Goal: Task Accomplishment & Management: Complete application form

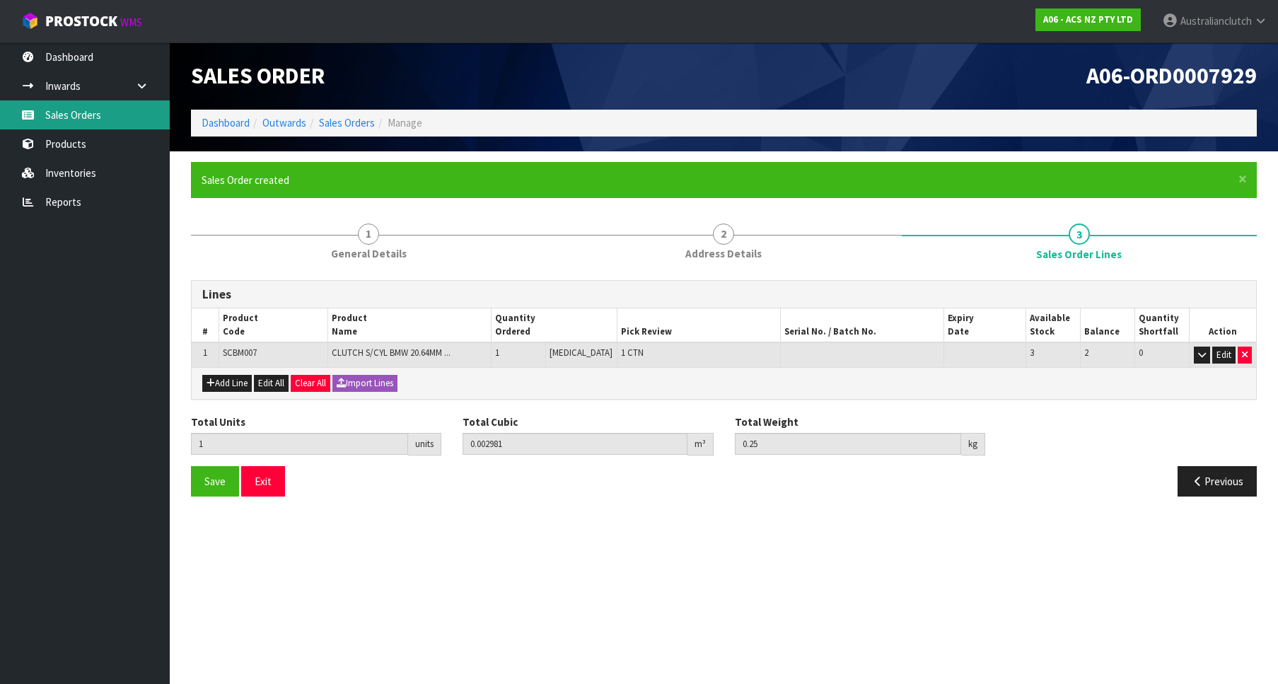
click at [120, 121] on link "Sales Orders" at bounding box center [85, 114] width 170 height 29
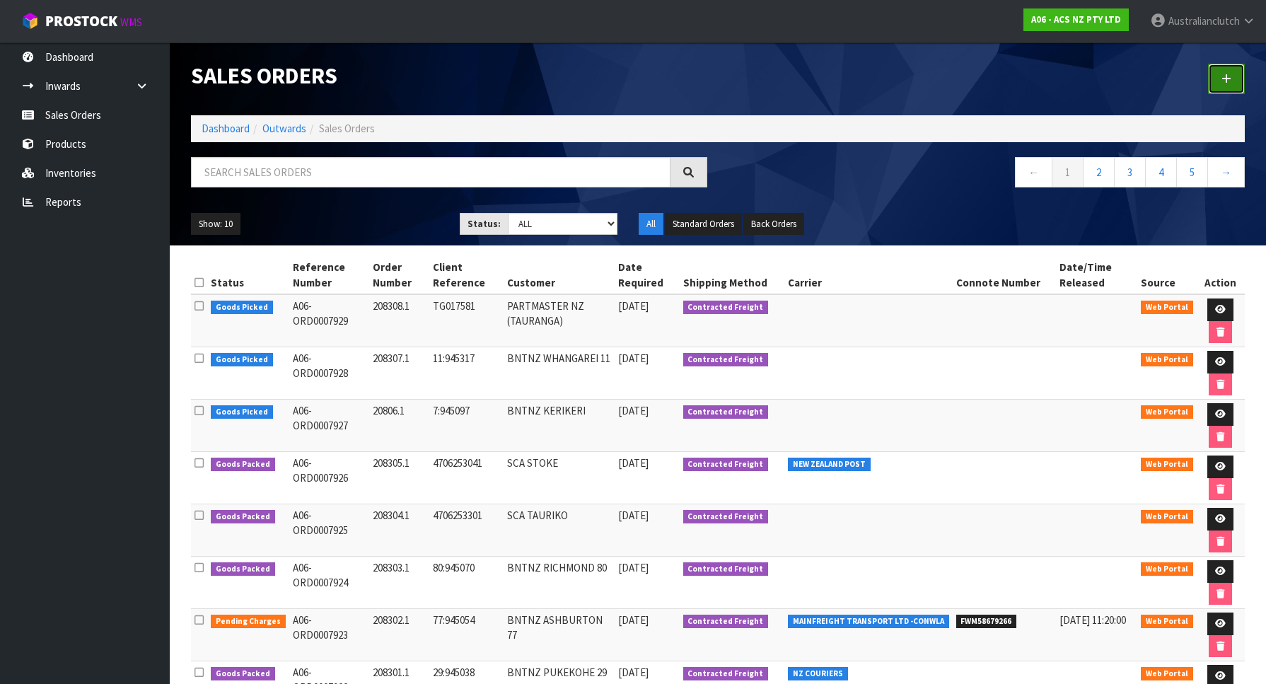
click at [1217, 78] on link at bounding box center [1226, 79] width 37 height 30
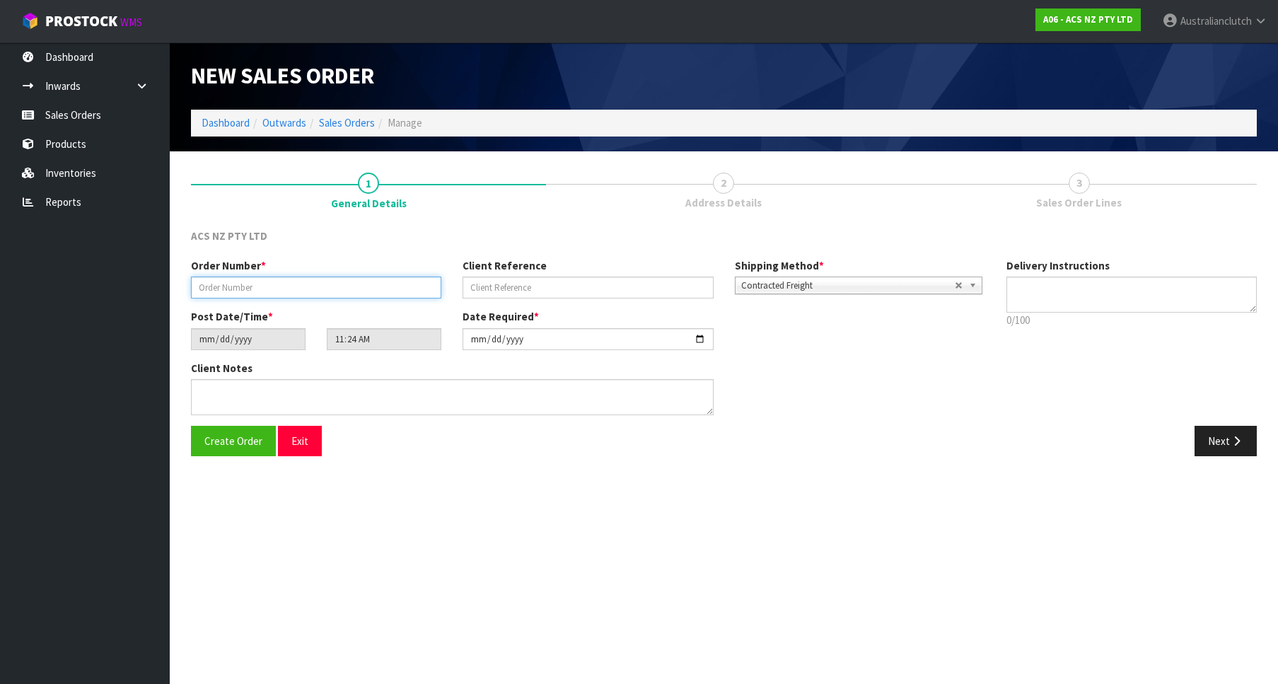
click at [236, 289] on input "text" at bounding box center [316, 287] width 250 height 22
paste input "208309.1"
type input "208309.1"
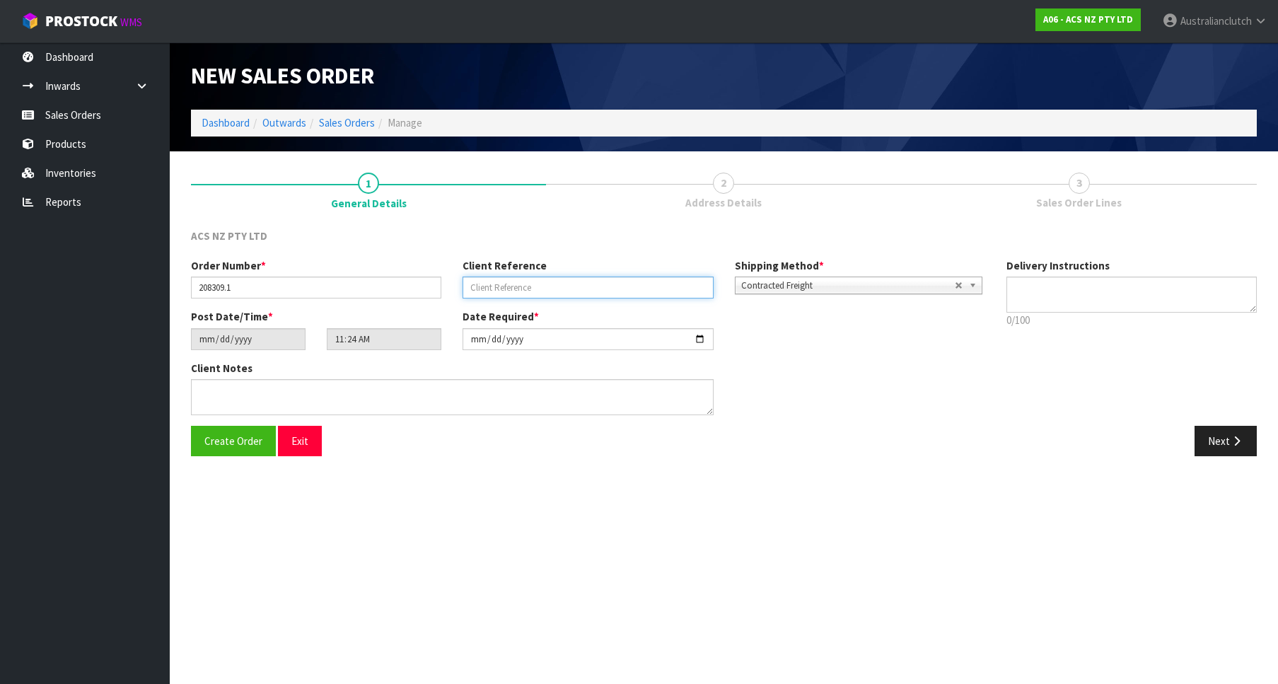
click at [561, 283] on input "text" at bounding box center [587, 287] width 250 height 22
paste input "4706109769"
type input "4706109769"
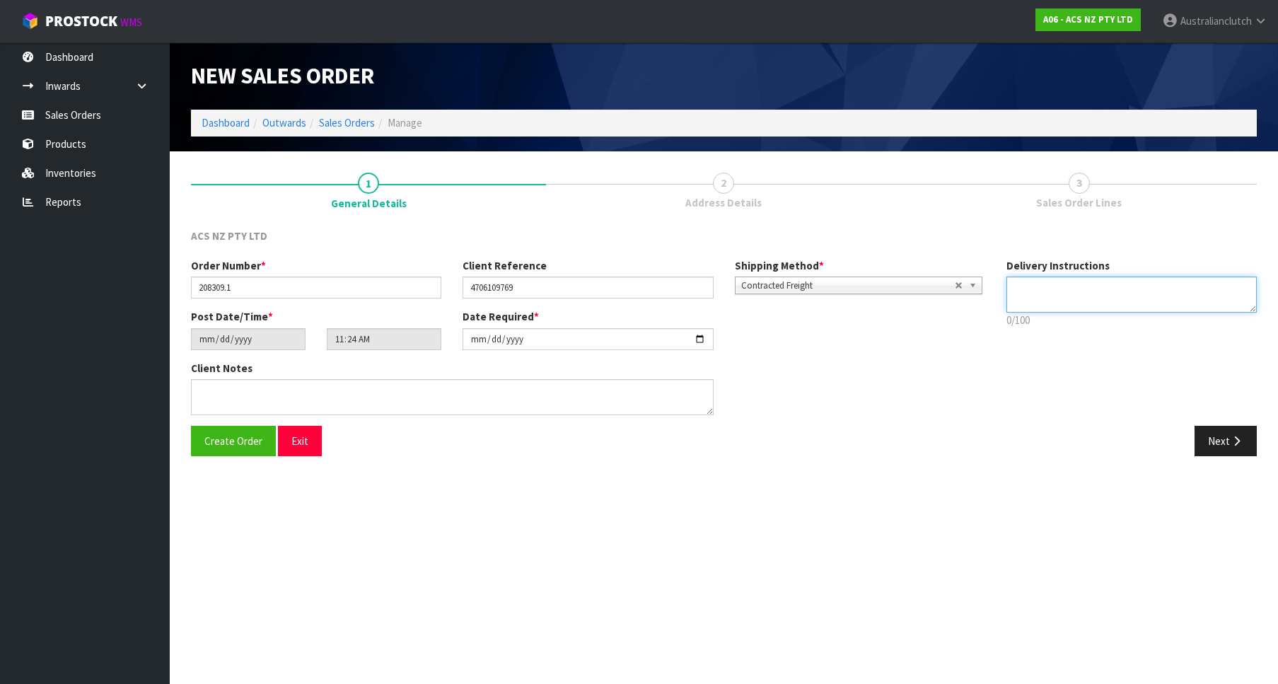
click at [1152, 293] on textarea at bounding box center [1131, 294] width 250 height 36
type textarea "PLEASE SEND VIA NZC"
click at [1221, 453] on button "Next" at bounding box center [1225, 441] width 62 height 30
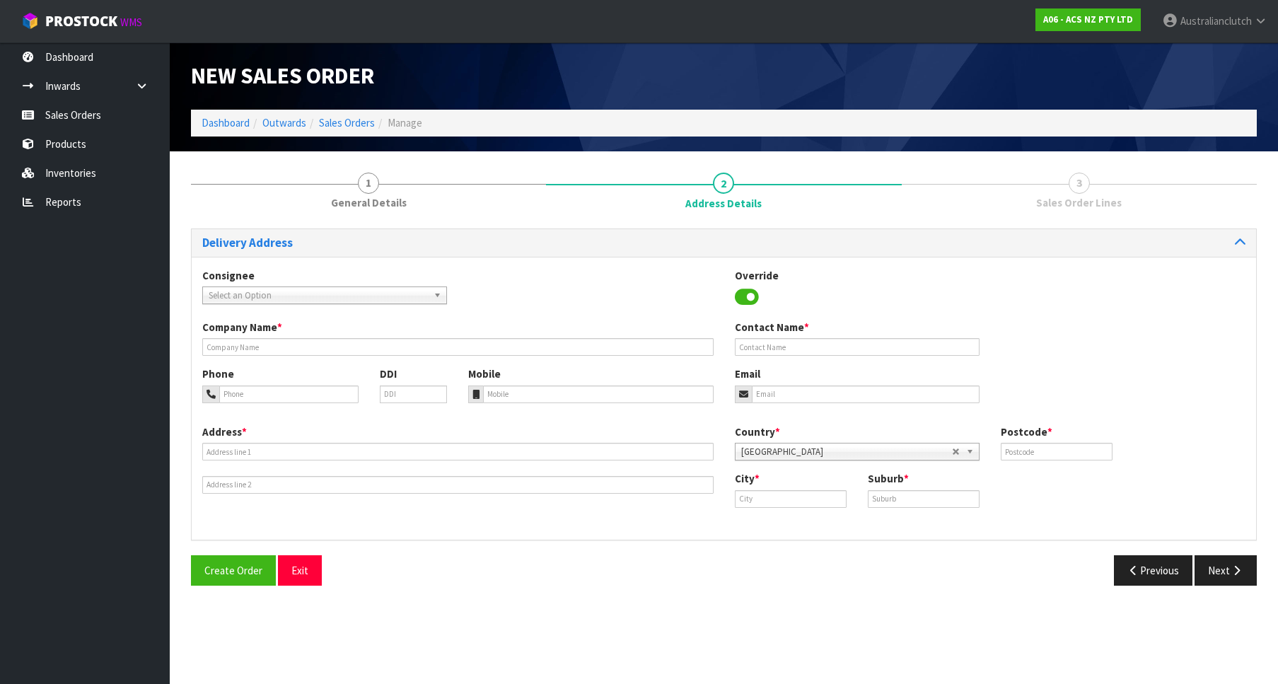
click at [402, 308] on div "Consignee 000001.BAY MECHANICS - BAY MECHANICS 000001A - BRAKE & TRANSMISSION N…" at bounding box center [724, 294] width 1064 height 52
click at [392, 300] on span "Select an Option" at bounding box center [318, 295] width 219 height 17
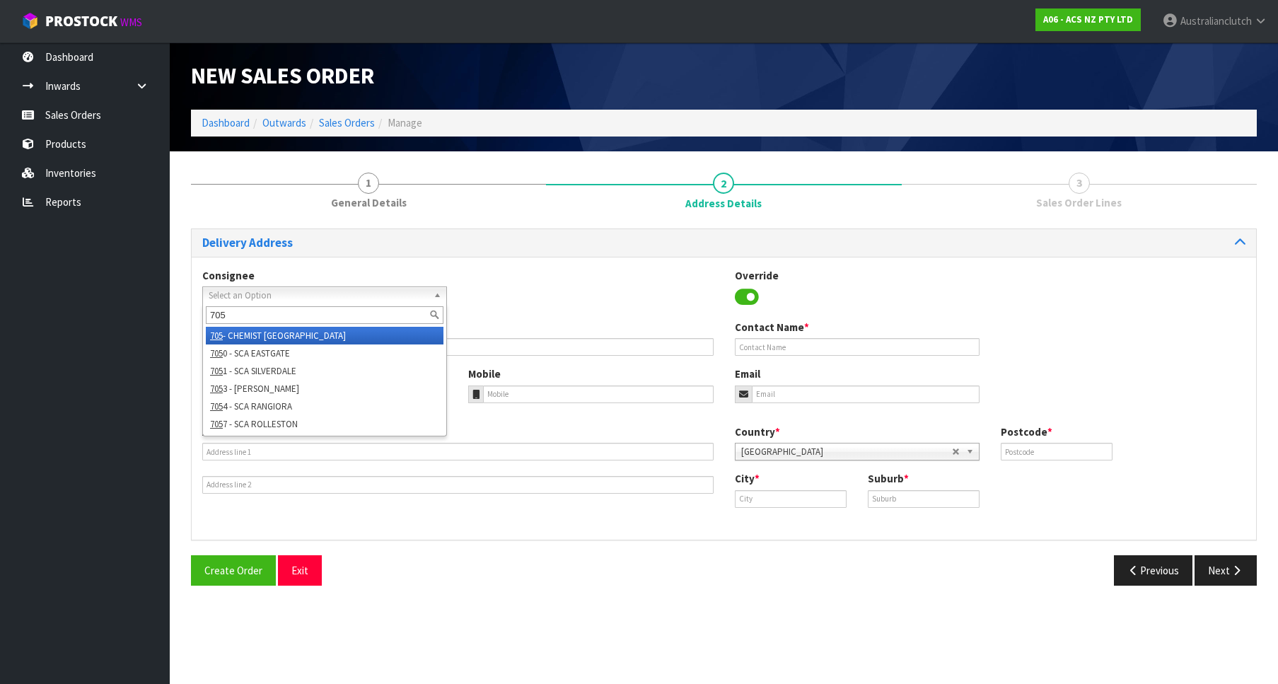
type input "7050"
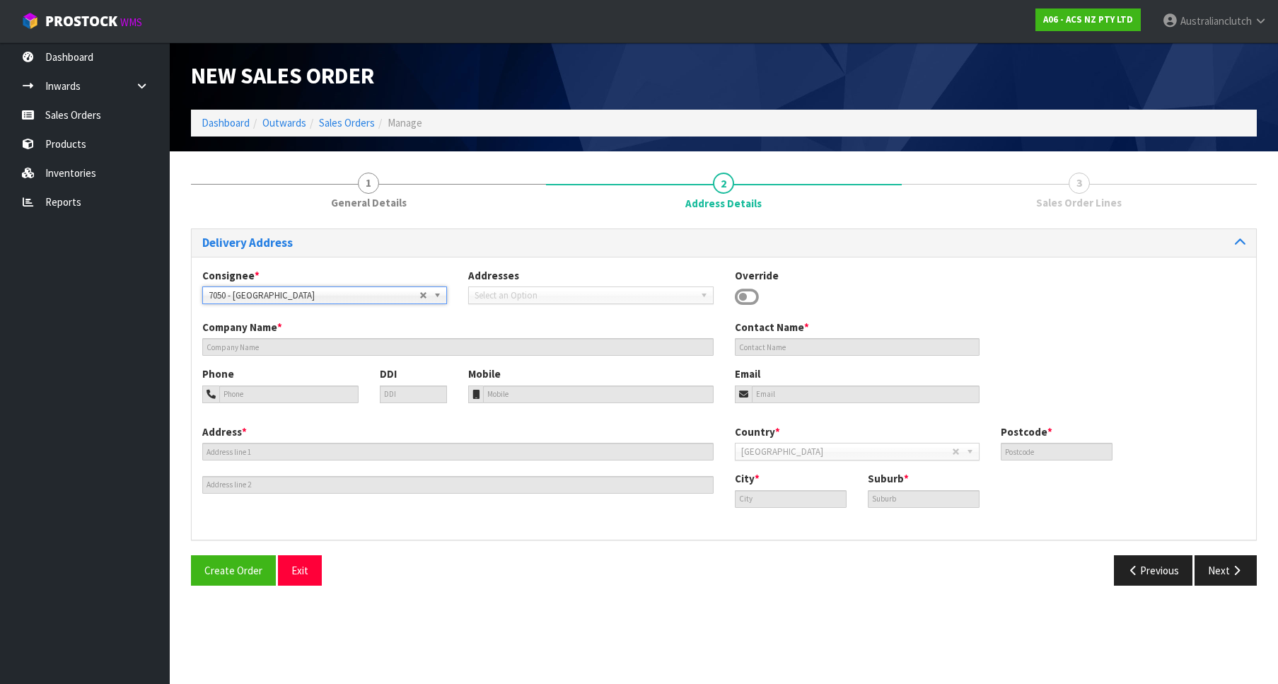
type input "SCA EASTGATE"
type input "03 389 1249"
type input "[EMAIL_ADDRESS][DOMAIN_NAME]"
type input "[STREET_ADDRESS][PERSON_NAME]"
type input "8062"
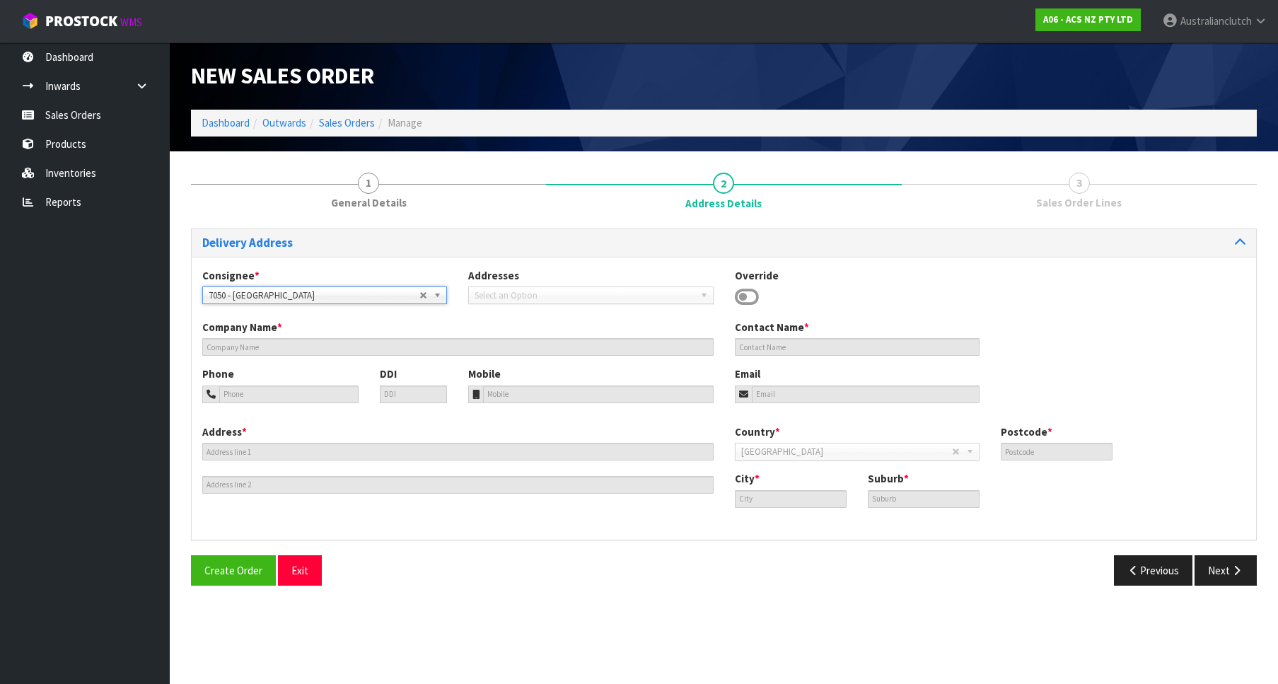
type input "[GEOGRAPHIC_DATA]"
type input "[PERSON_NAME]"
click at [1233, 570] on icon "button" at bounding box center [1236, 570] width 13 height 11
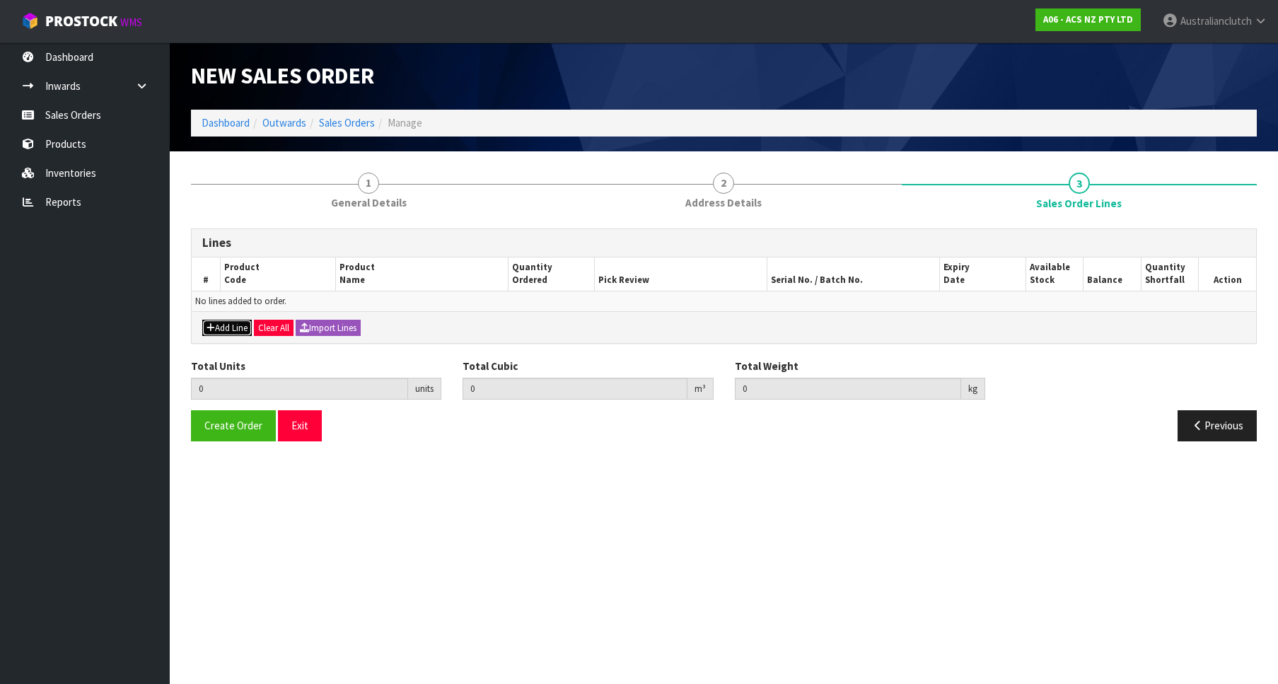
click at [209, 331] on button "Add Line" at bounding box center [226, 328] width 49 height 17
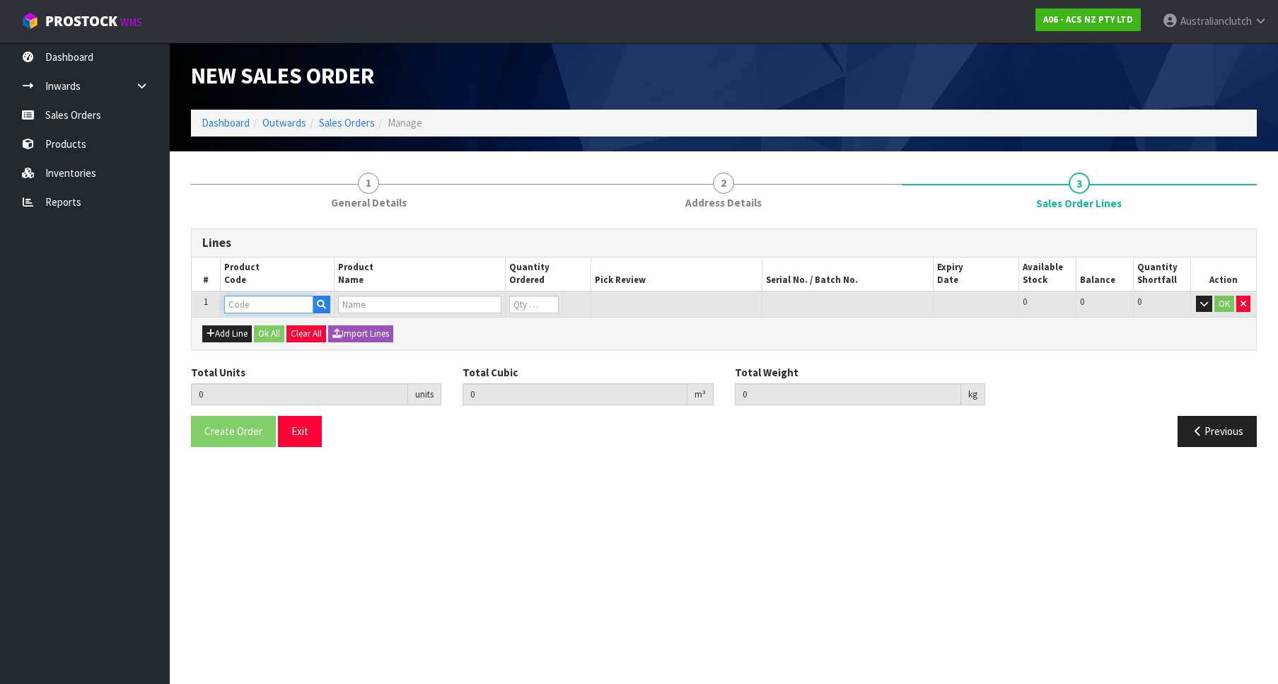
click at [245, 303] on input "text" at bounding box center [268, 305] width 89 height 18
paste input "MCKI002"
type input "MCKI002"
type input "0.000000"
type input "0.000"
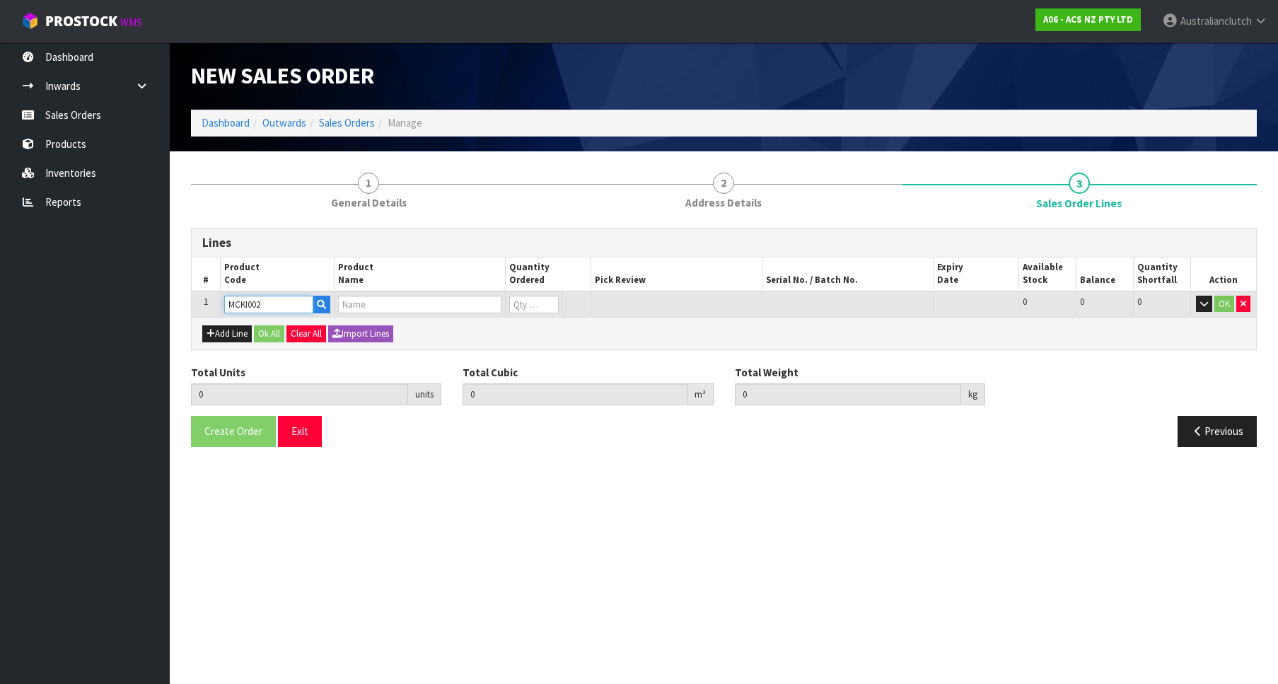
type input "CLUTCH M/CYL KIA 15.87MM (5/8")"
type input "0"
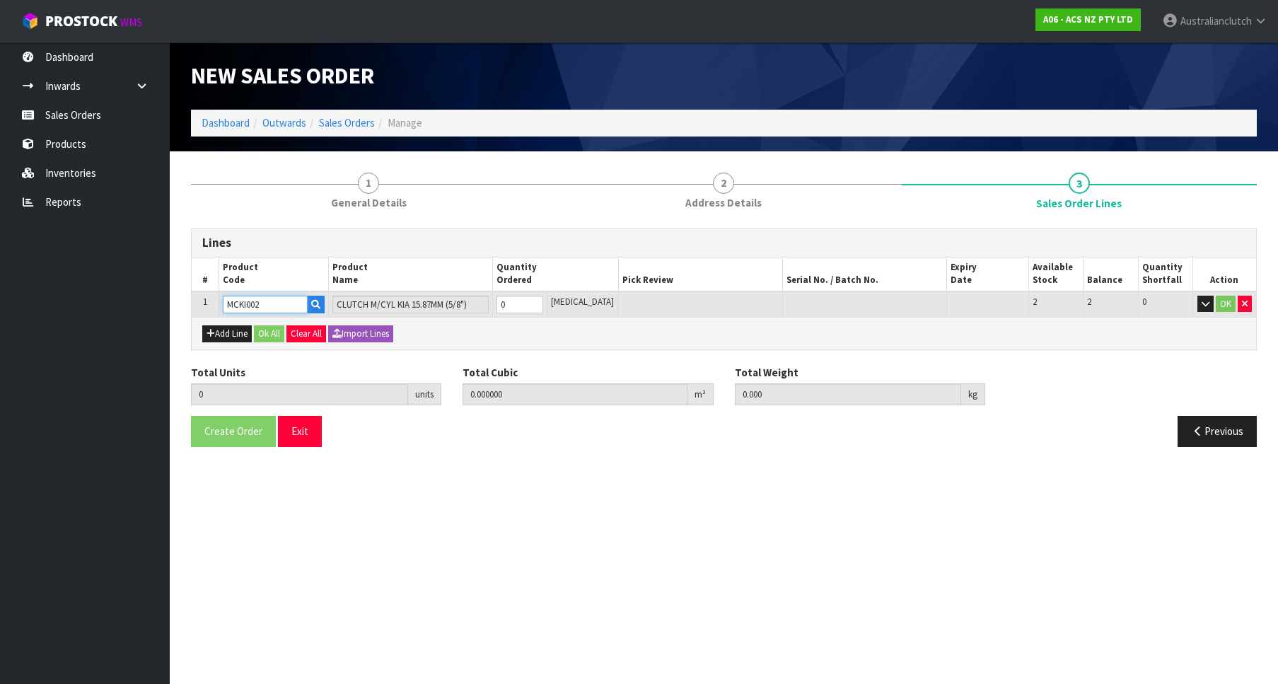
type input "1"
type input "0.002981"
type input "0.65"
type input "1"
click at [543, 301] on input "1" at bounding box center [519, 305] width 47 height 18
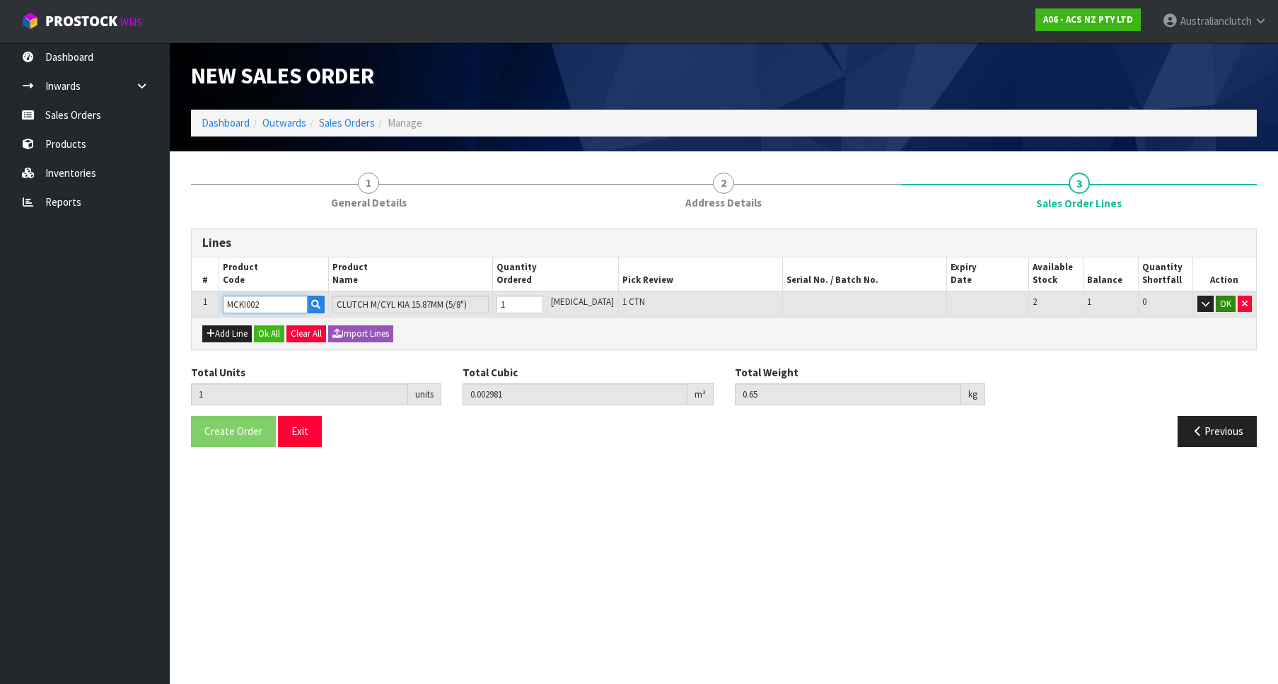
type input "MCKI002"
click at [1215, 305] on button "OK" at bounding box center [1225, 304] width 20 height 17
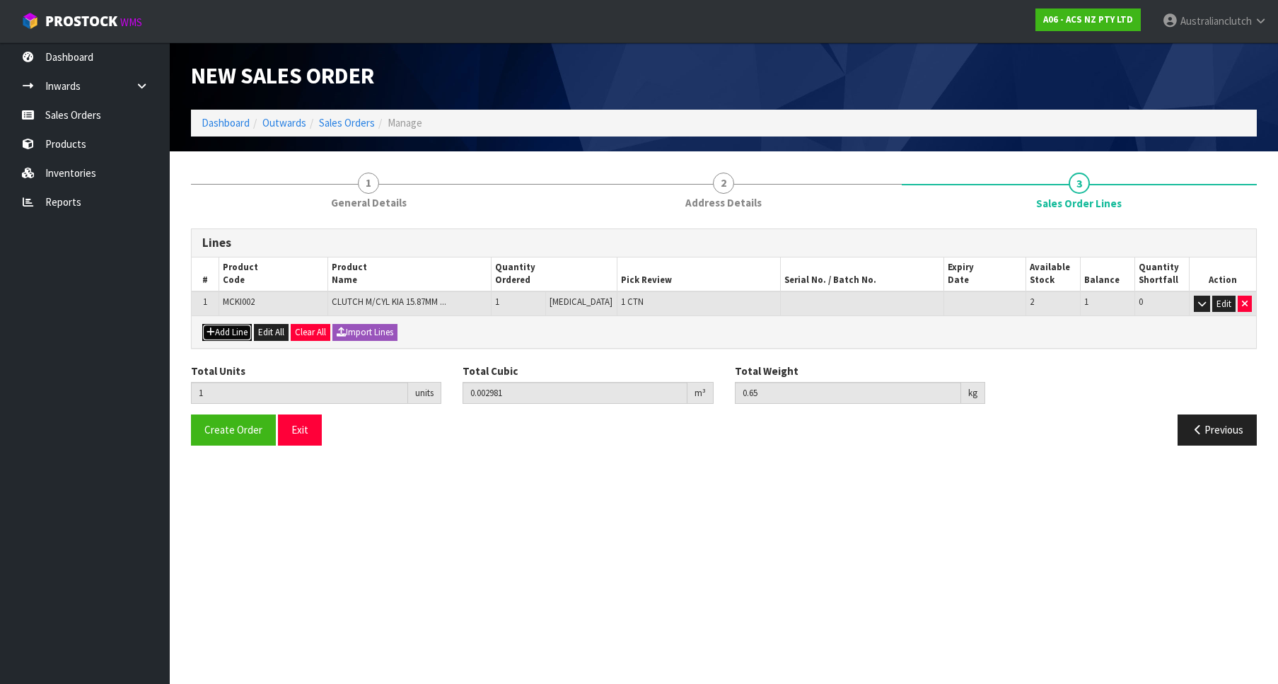
click at [214, 335] on icon "button" at bounding box center [210, 331] width 8 height 9
type input "0"
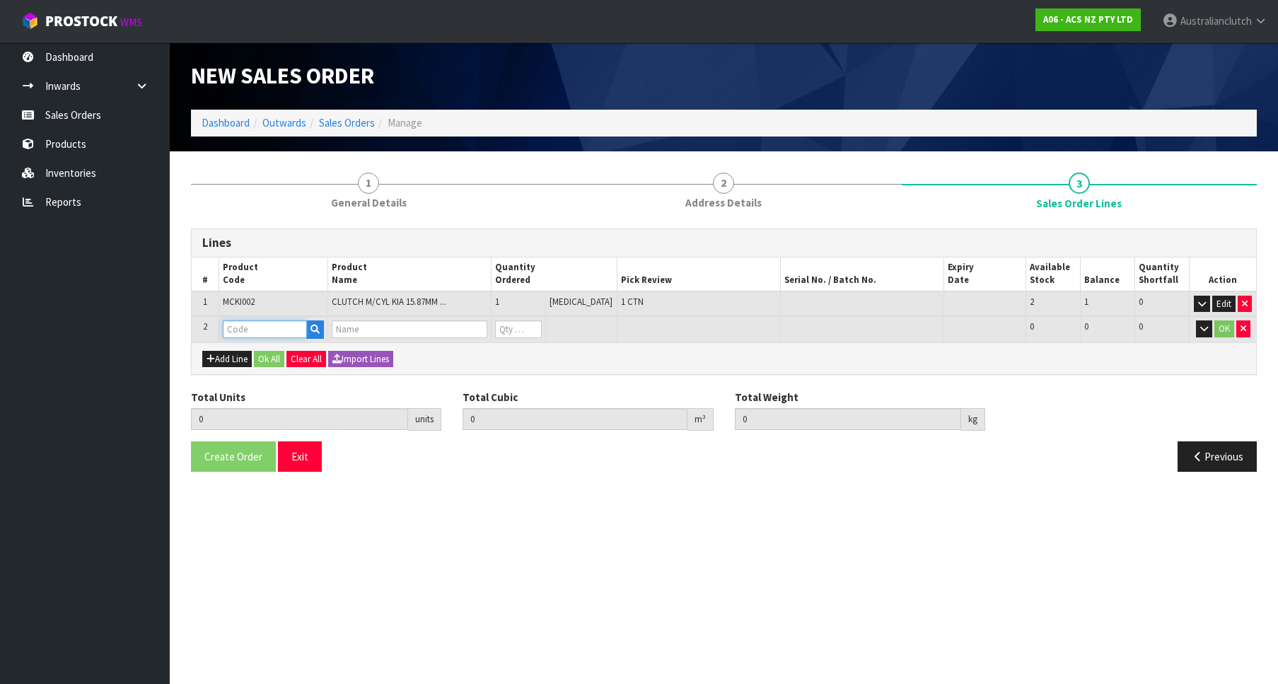
click at [254, 325] on input "text" at bounding box center [265, 329] width 84 height 18
paste input "SCKI002"
type input "SCKI002"
type input "1"
type input "0.002981"
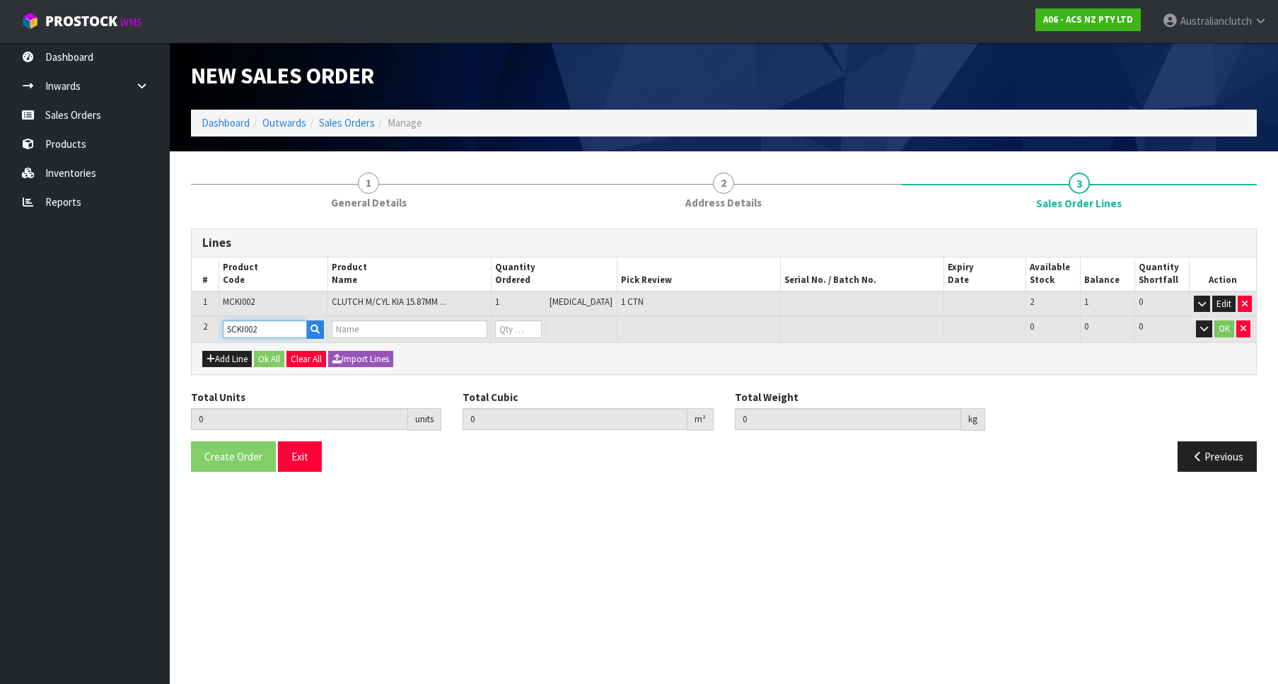
type input "0.65"
type input "CLUTCH S/CYL KIA 19.05MM (3/4")"
type input "0"
type input "2"
type input "0.003417"
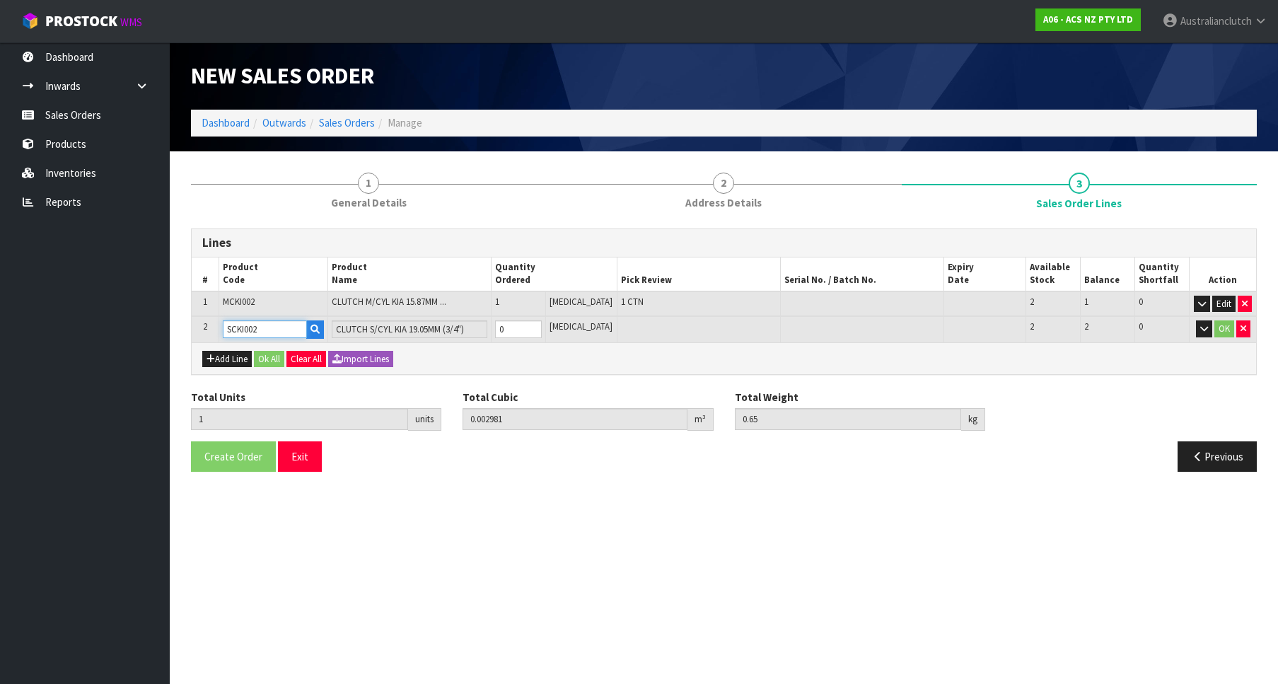
type input "1.05"
type input "1"
drag, startPoint x: 552, startPoint y: 325, endPoint x: 571, endPoint y: 332, distance: 20.4
click at [542, 325] on input "1" at bounding box center [518, 329] width 47 height 18
type input "SCKI002"
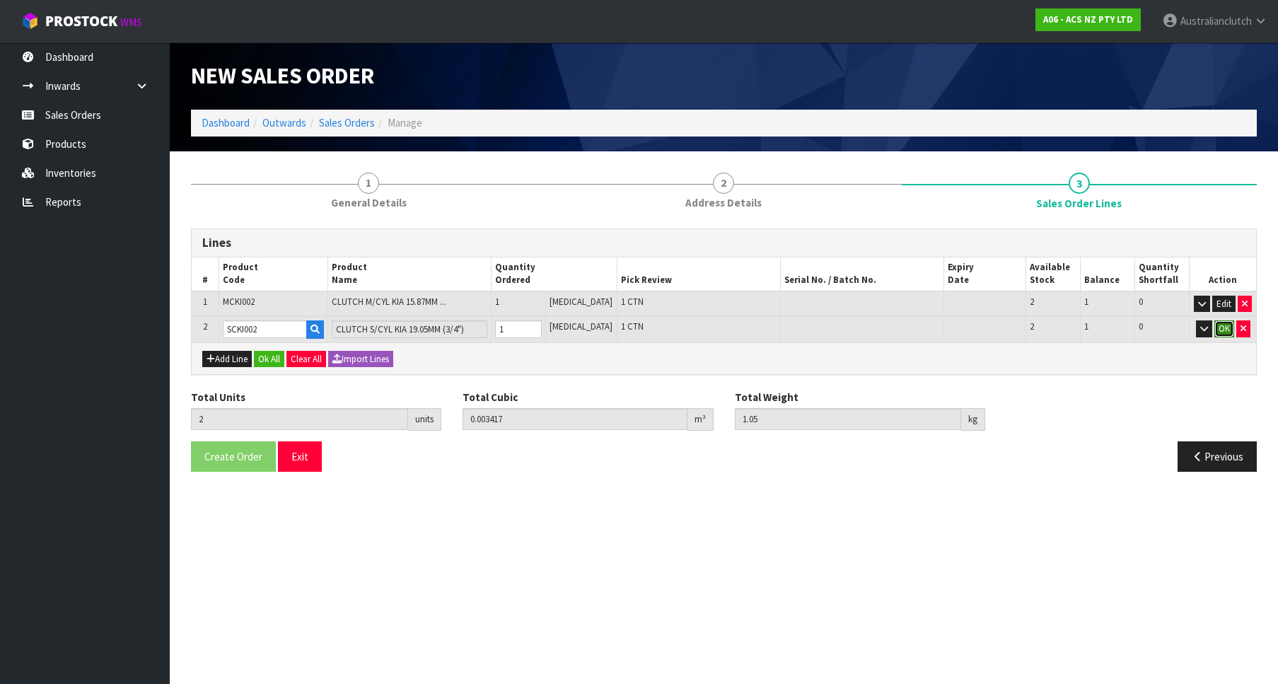
click at [1231, 328] on button "OK" at bounding box center [1224, 328] width 20 height 17
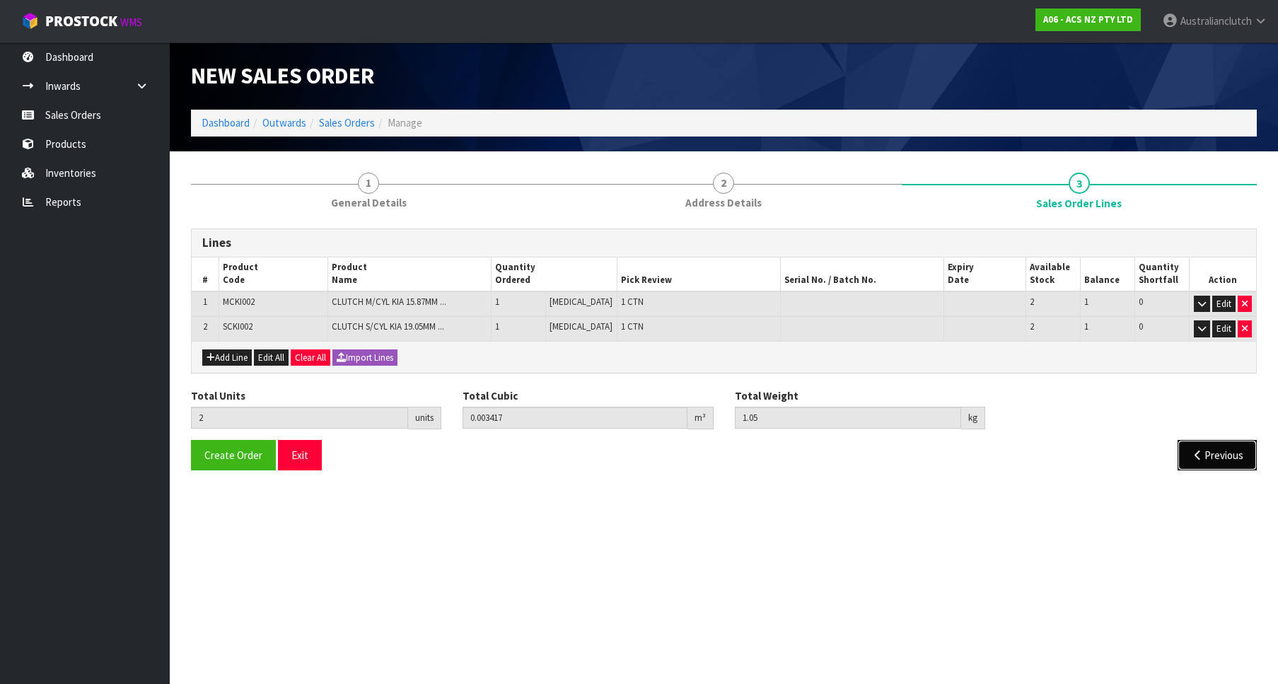
click at [1208, 455] on button "Previous" at bounding box center [1216, 455] width 79 height 30
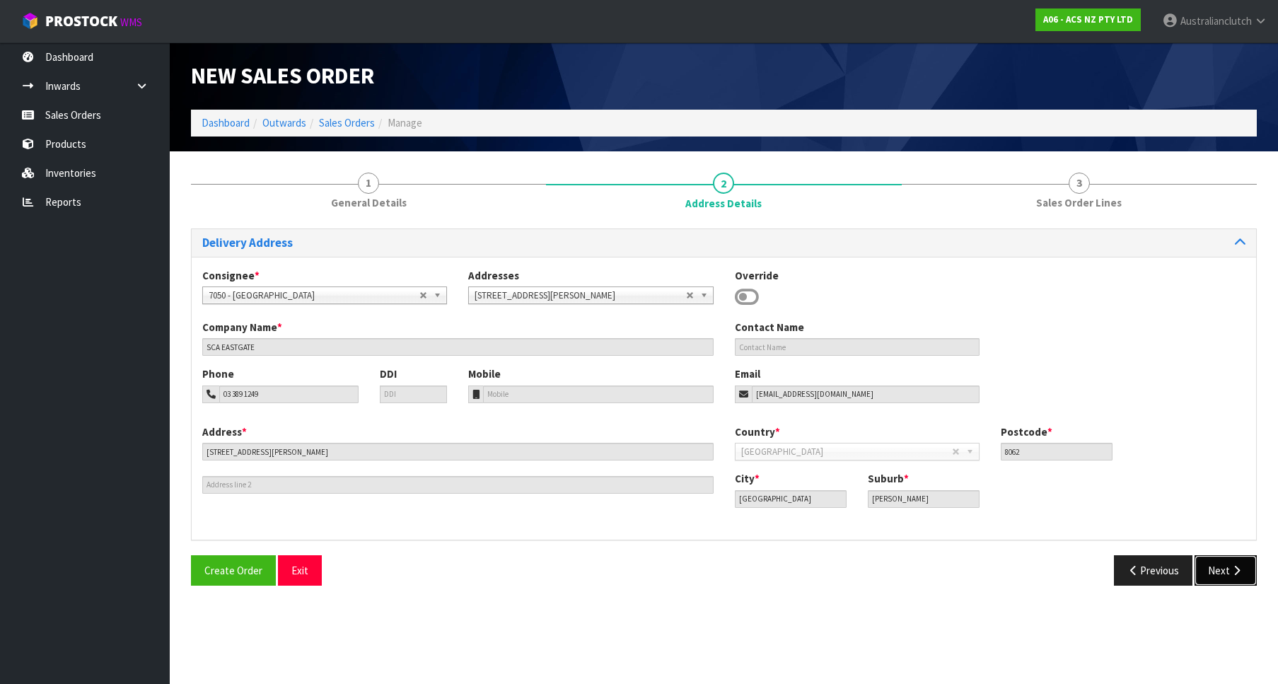
click at [1247, 567] on button "Next" at bounding box center [1225, 570] width 62 height 30
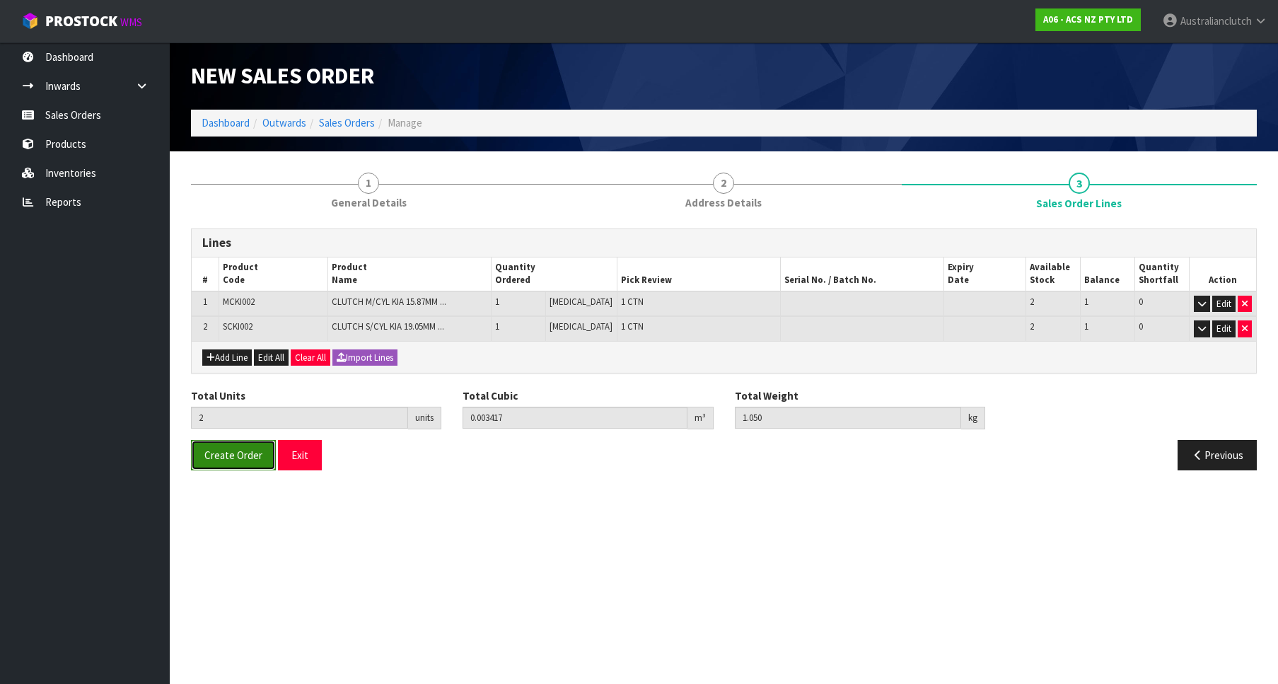
click at [230, 462] on span "Create Order" at bounding box center [233, 454] width 58 height 13
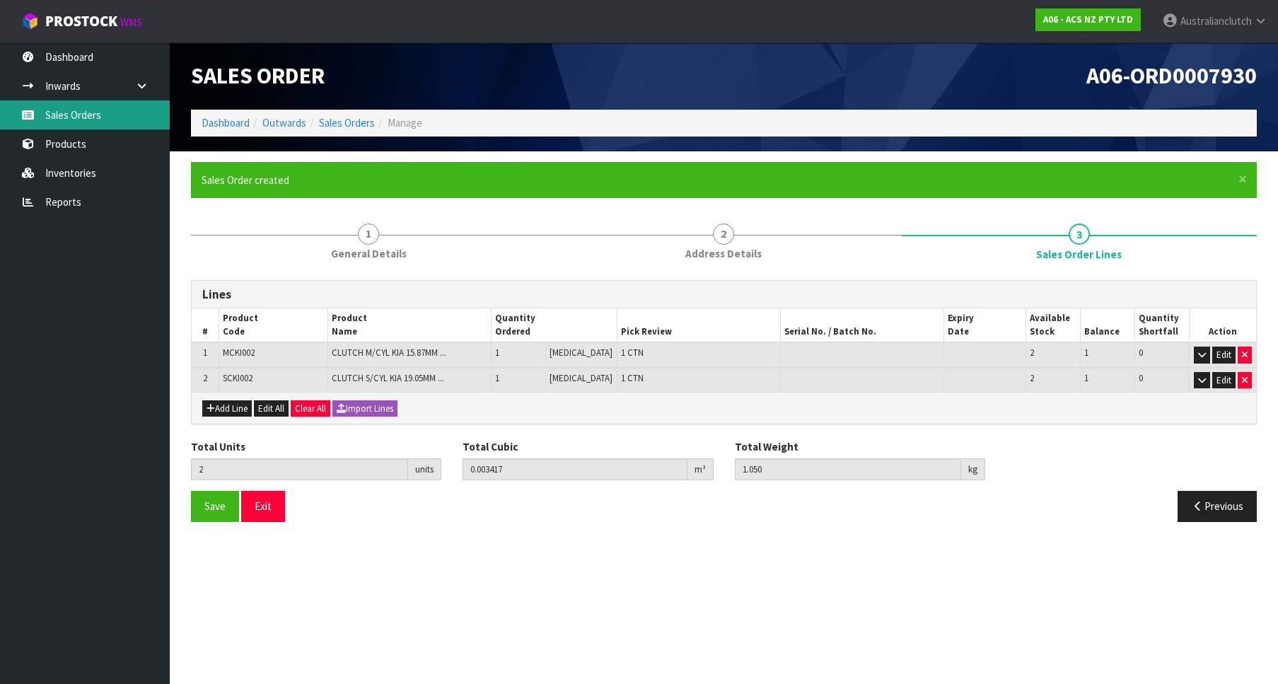
click at [76, 118] on link "Sales Orders" at bounding box center [85, 114] width 170 height 29
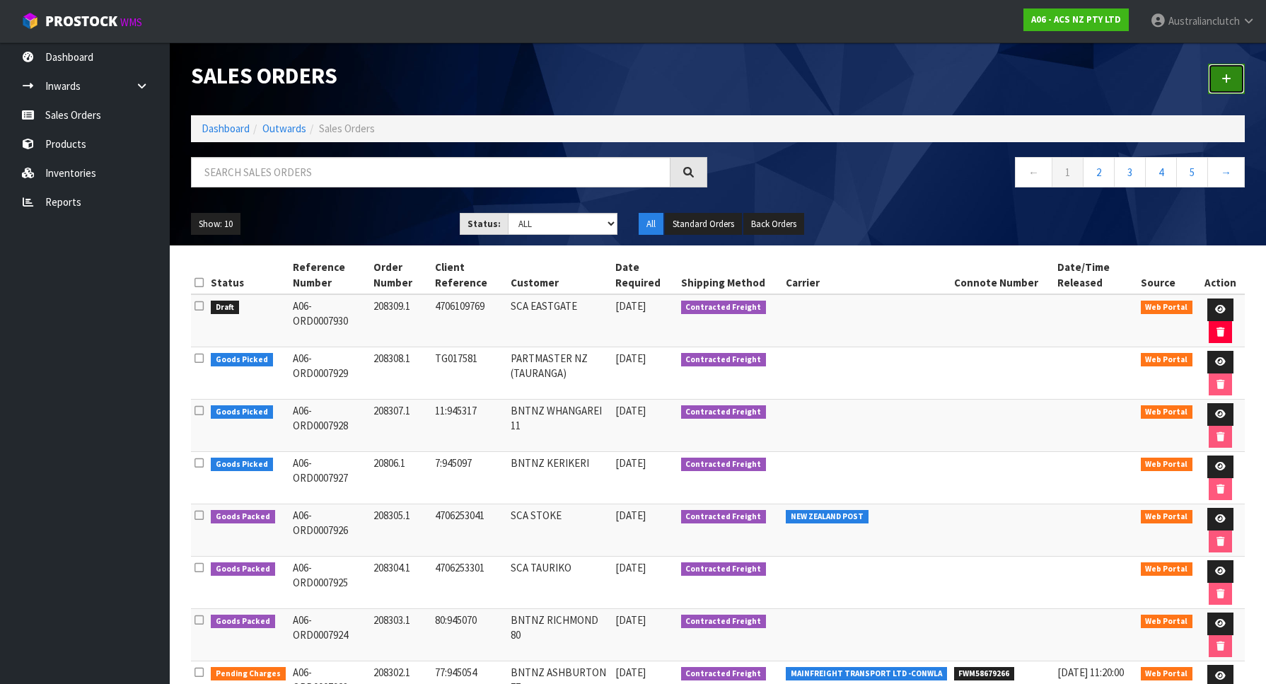
click at [1240, 92] on link at bounding box center [1226, 79] width 37 height 30
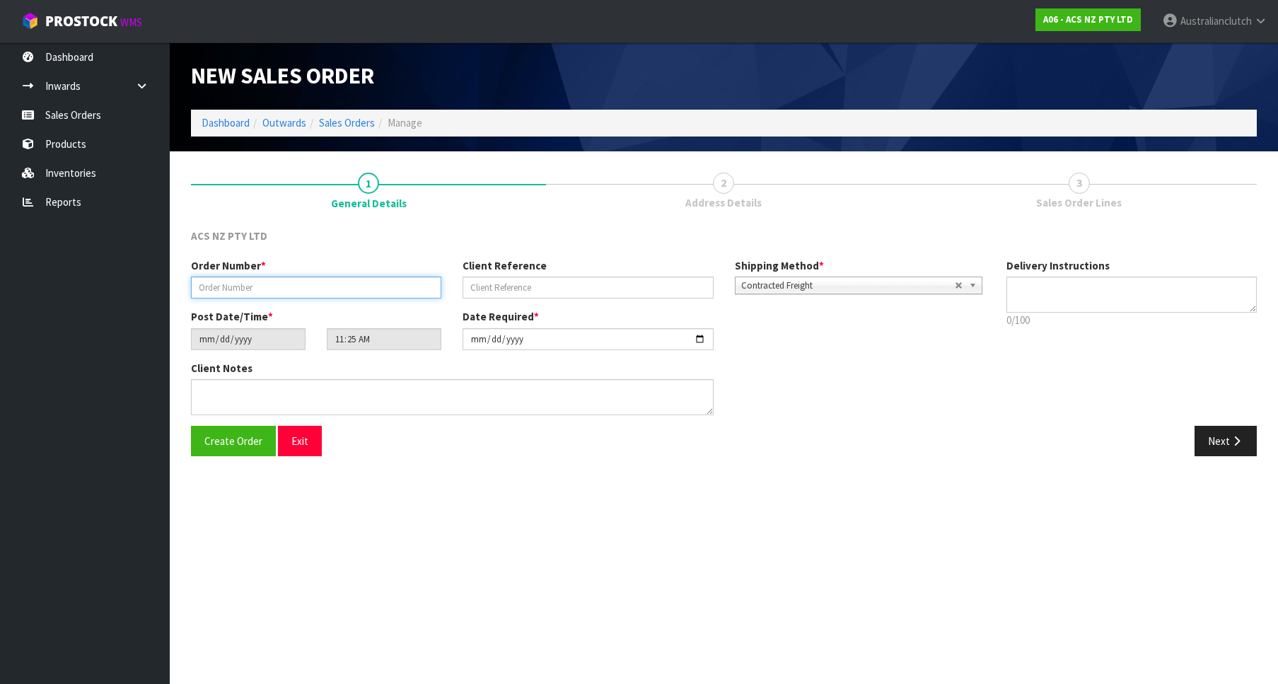
click at [272, 285] on input "text" at bounding box center [316, 287] width 250 height 22
paste input "208310.1"
type input "208310.1"
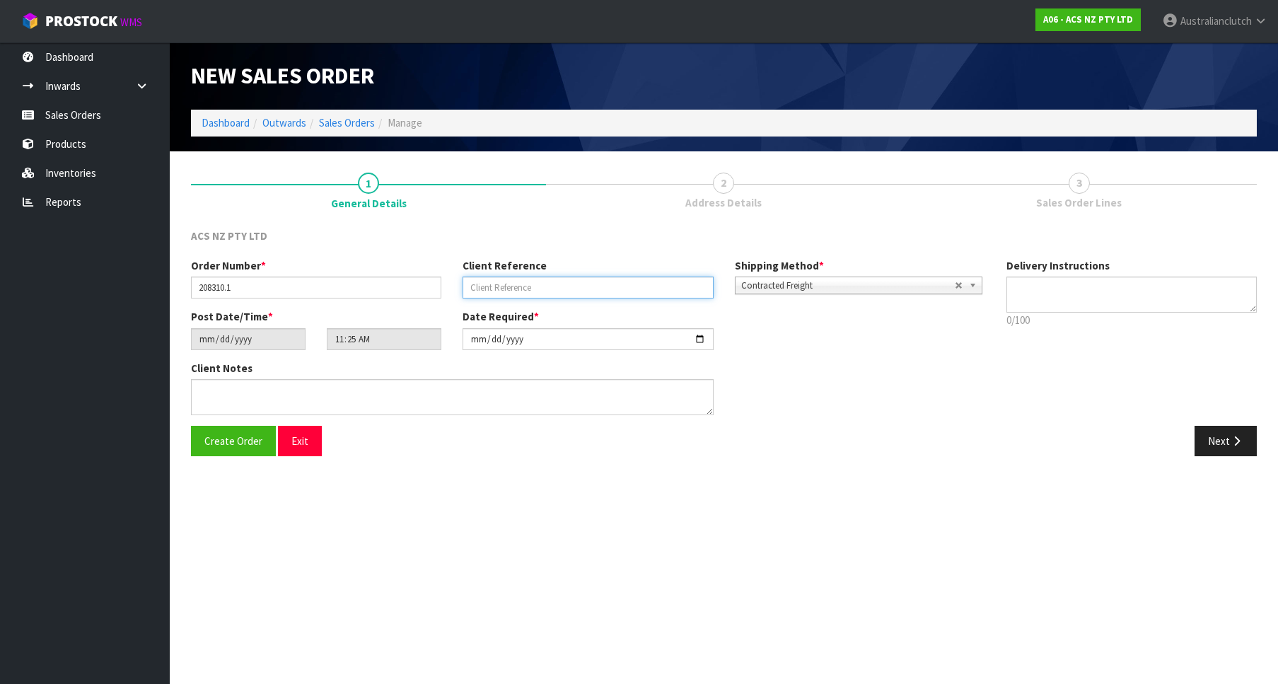
click at [530, 292] on input "text" at bounding box center [587, 287] width 250 height 22
paste input "4706211085"
type input "4706211085"
click at [1136, 264] on div "Delivery Instructions 0/100 Delivery instructions has exceeded maximum length!" at bounding box center [1132, 296] width 272 height 77
click at [1132, 271] on div "Delivery Instructions 0/100 Delivery instructions has exceeded maximum length!" at bounding box center [1132, 296] width 272 height 77
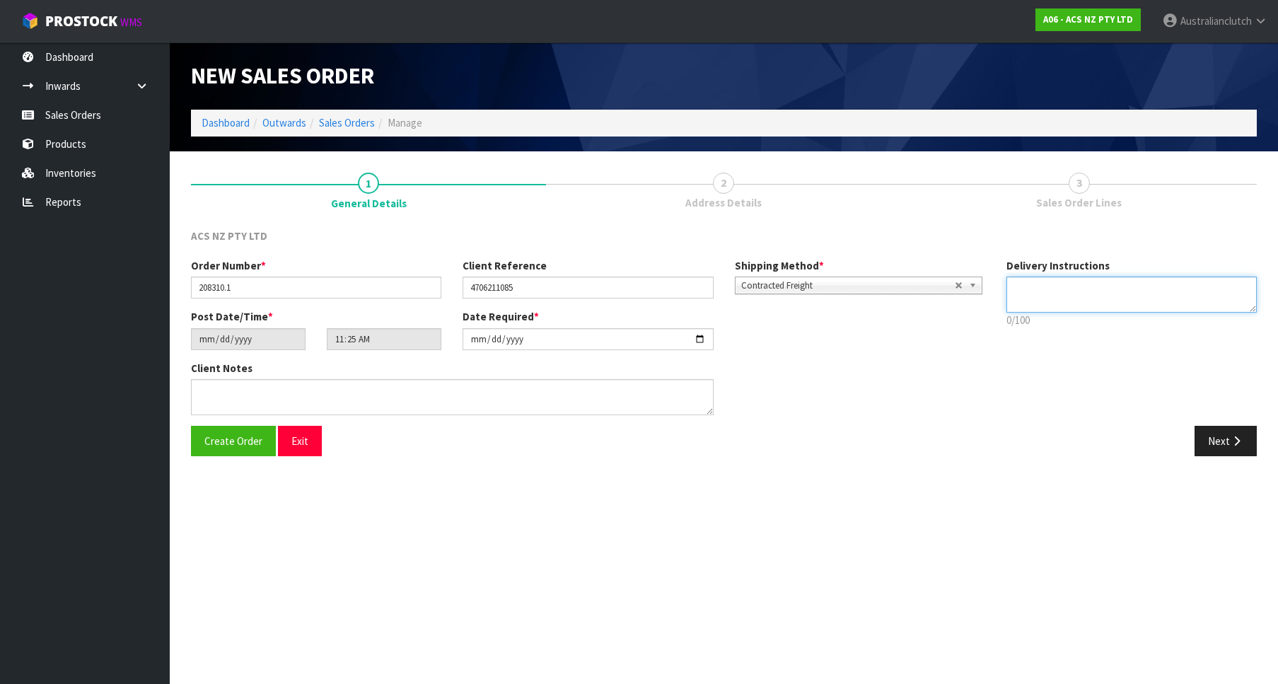
click at [1131, 279] on textarea at bounding box center [1131, 294] width 250 height 36
type textarea "PLEASE SEND VIA NZC"
click at [1215, 441] on button "Next" at bounding box center [1225, 441] width 62 height 30
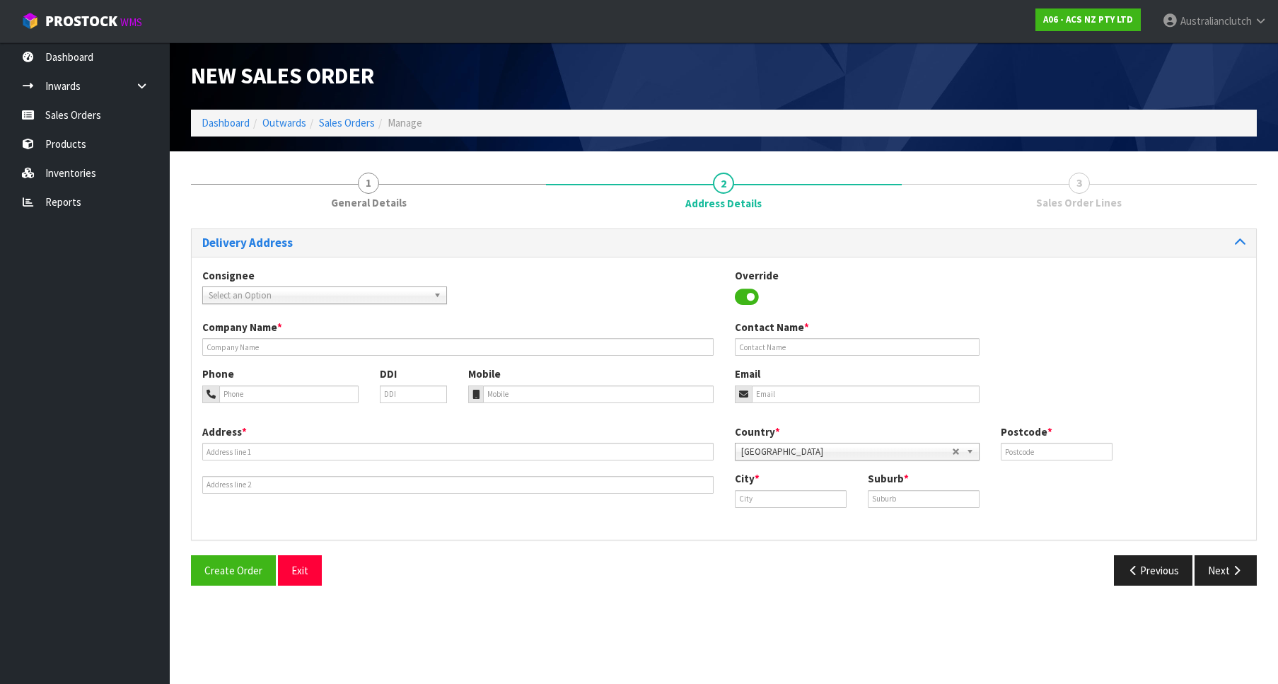
click at [297, 290] on span "Select an Option" at bounding box center [318, 295] width 219 height 17
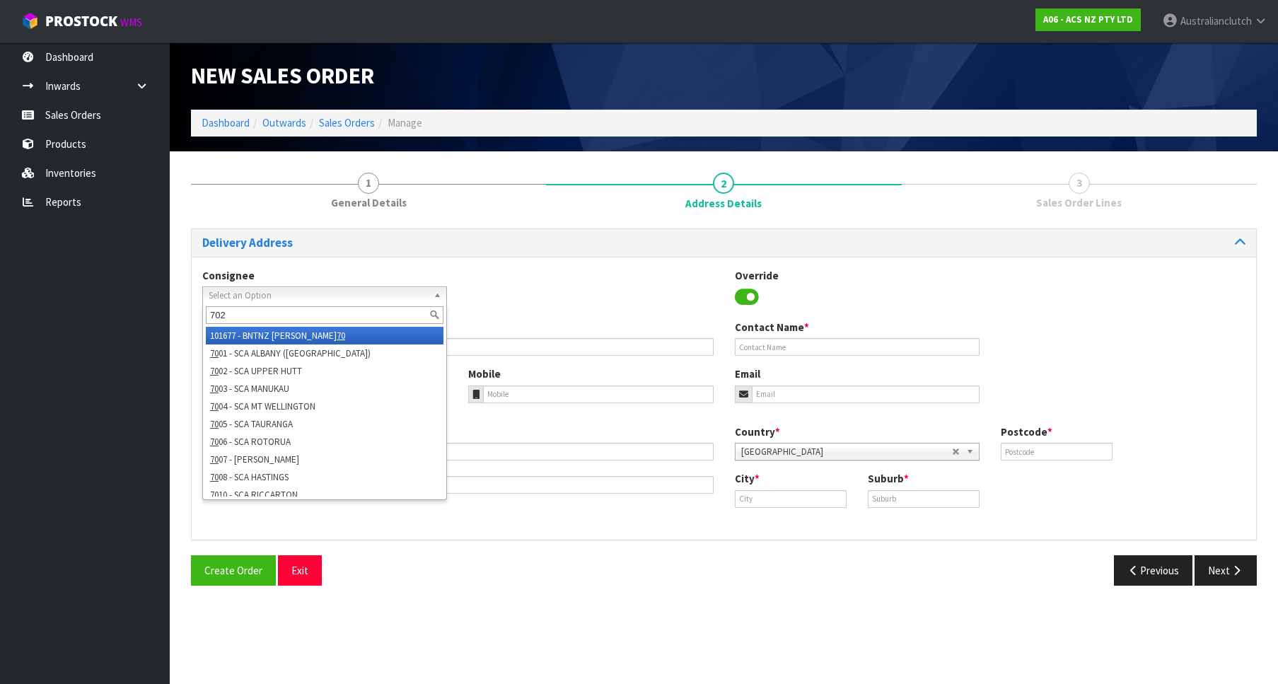
type input "7020"
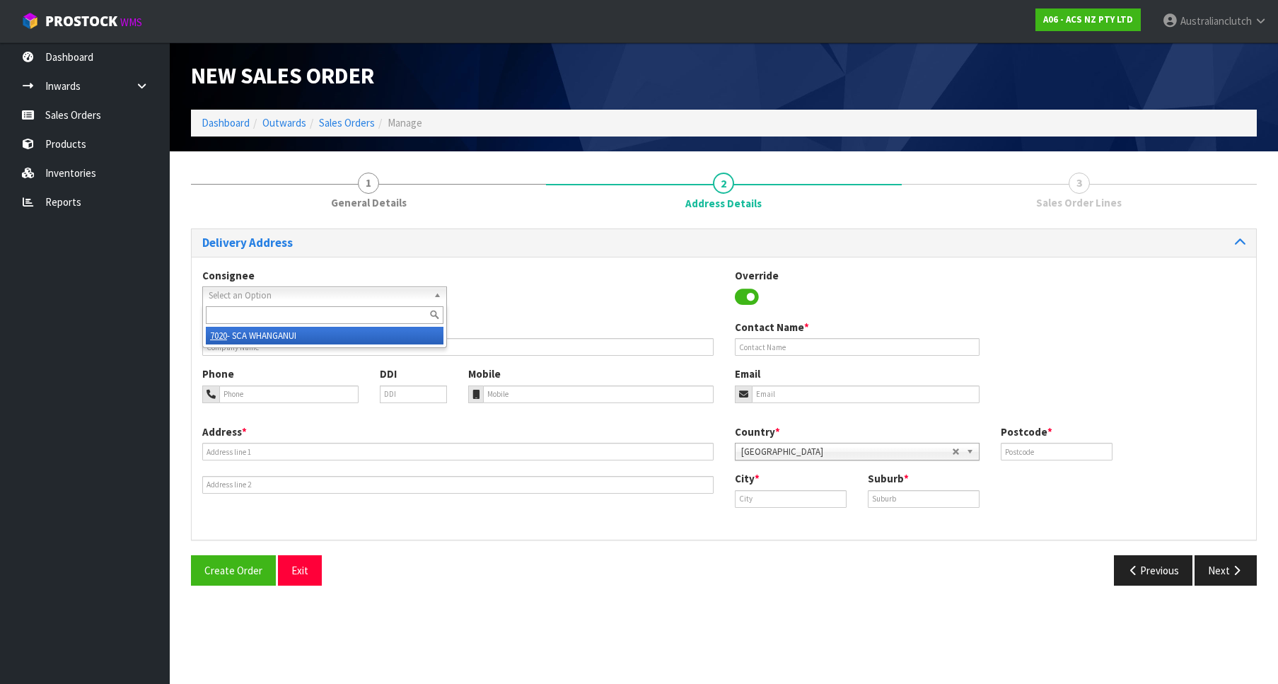
type input "SCA WHANGANUI"
type input "06 3489407"
type input "[EMAIL_ADDRESS][DOMAIN_NAME]"
type input "[STREET_ADDRESS]"
type input "4500"
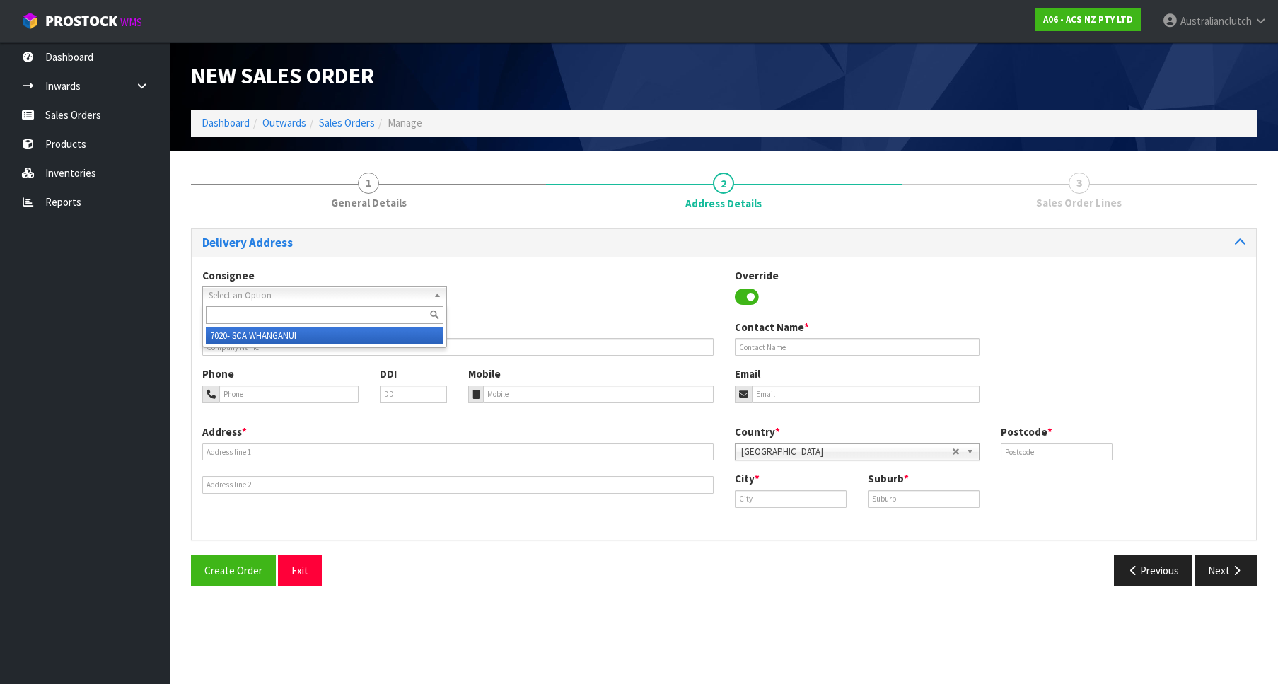
type input "Wanganui"
type input "WANGANUI"
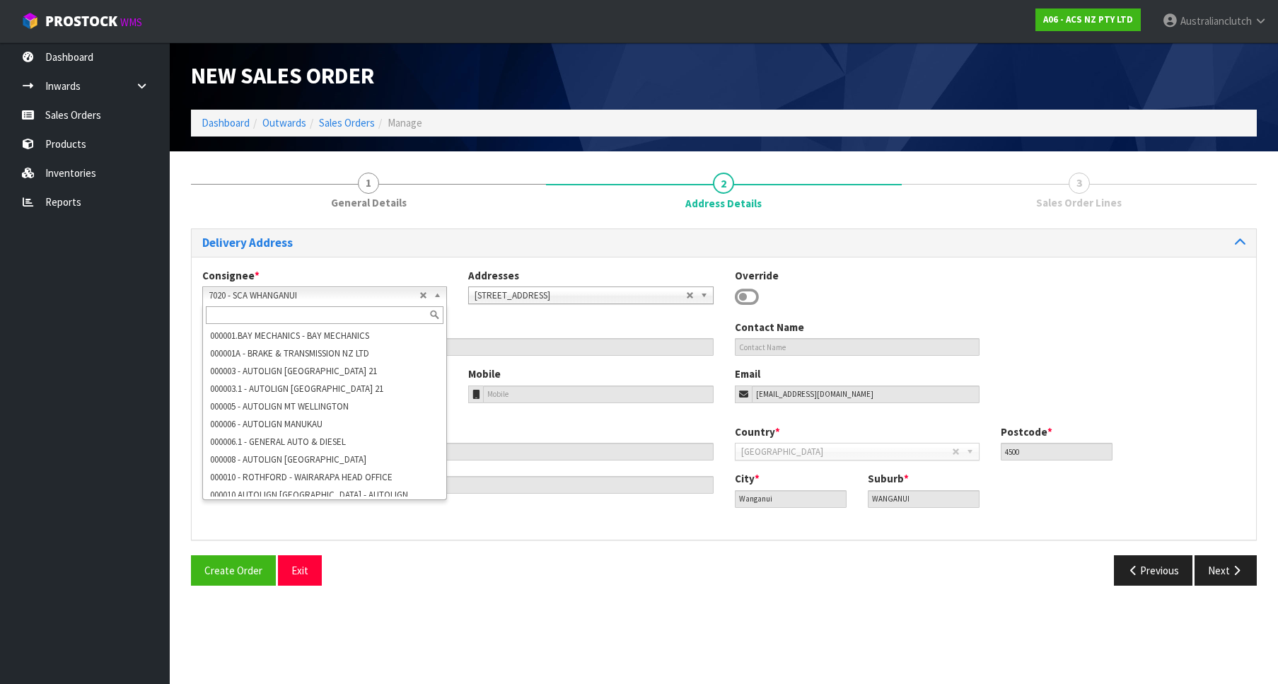
scroll to position [8711, 0]
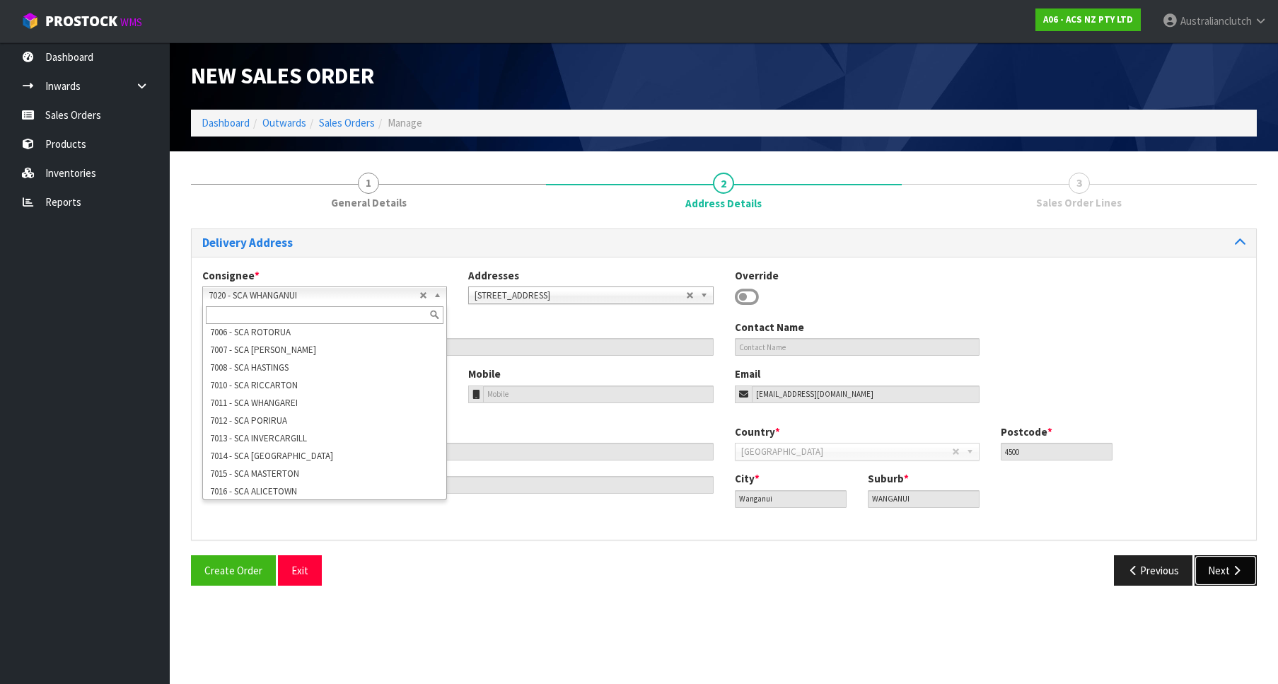
click at [1230, 578] on button "Next" at bounding box center [1225, 570] width 62 height 30
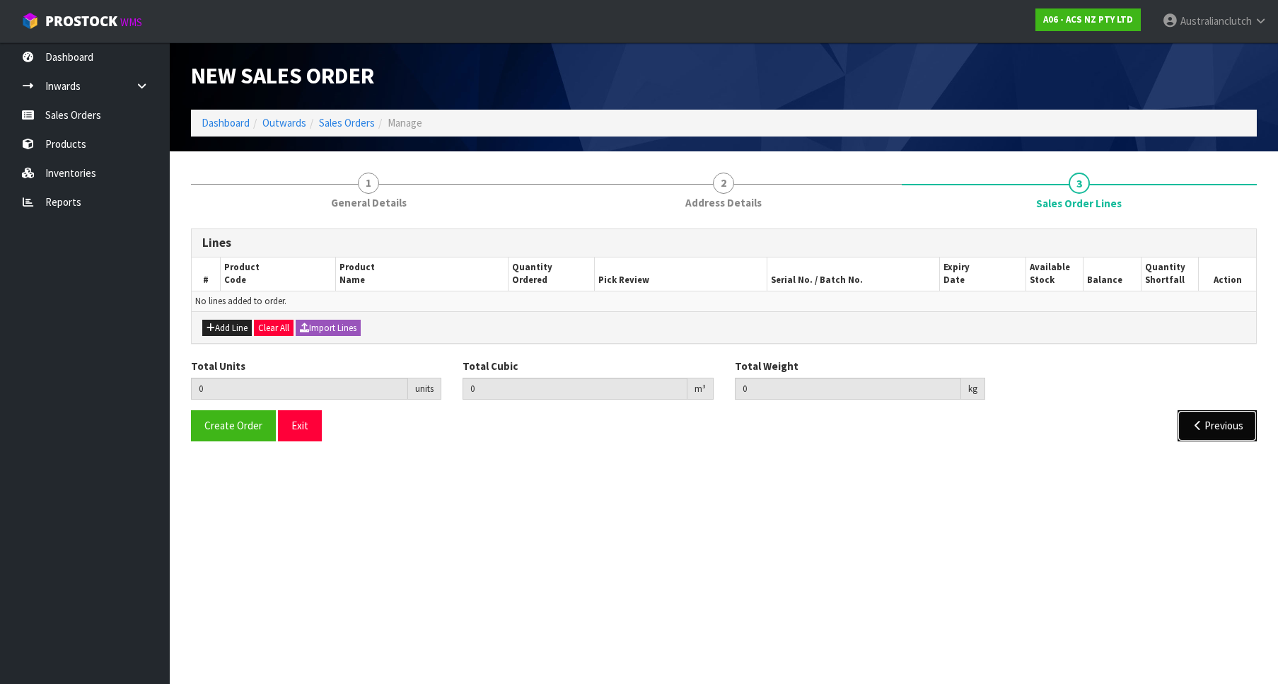
click at [1221, 428] on button "Previous" at bounding box center [1216, 425] width 79 height 30
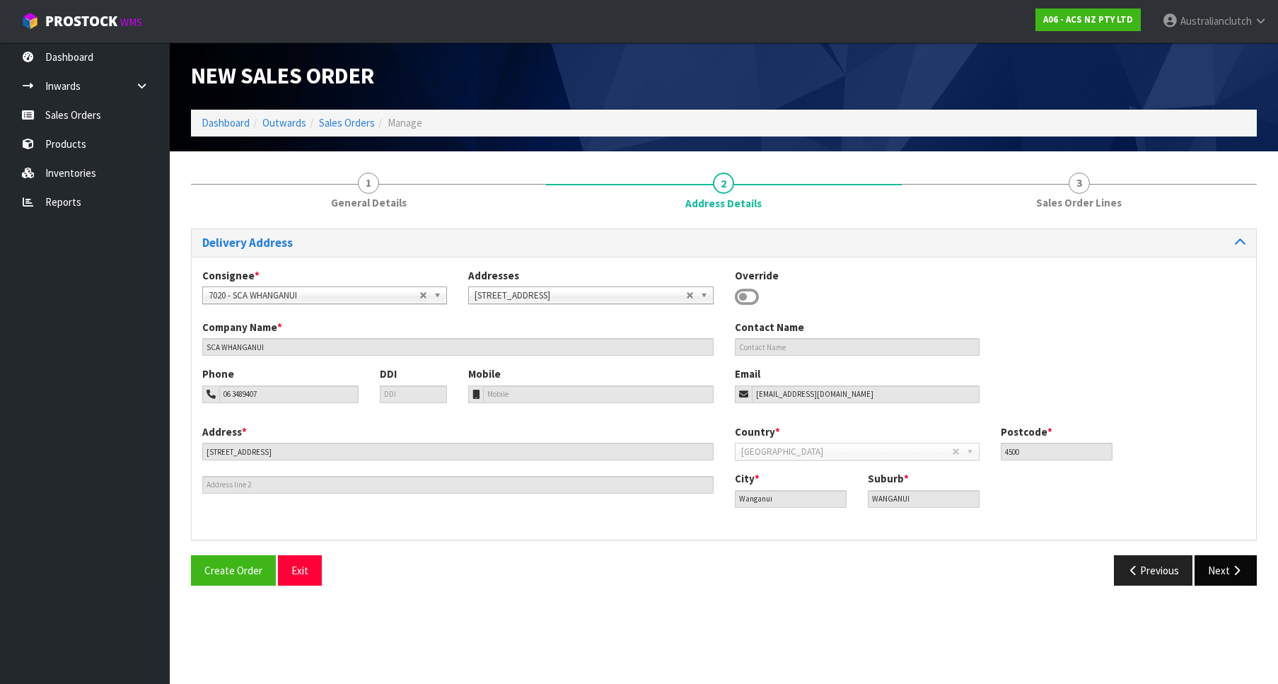
drag, startPoint x: 1270, startPoint y: 582, endPoint x: 1243, endPoint y: 583, distance: 26.9
click at [1271, 581] on section "1 General Details 2 Address Details 3 Sales Order Lines Delivery Address Consig…" at bounding box center [724, 378] width 1108 height 455
click at [1242, 574] on icon "button" at bounding box center [1236, 570] width 13 height 11
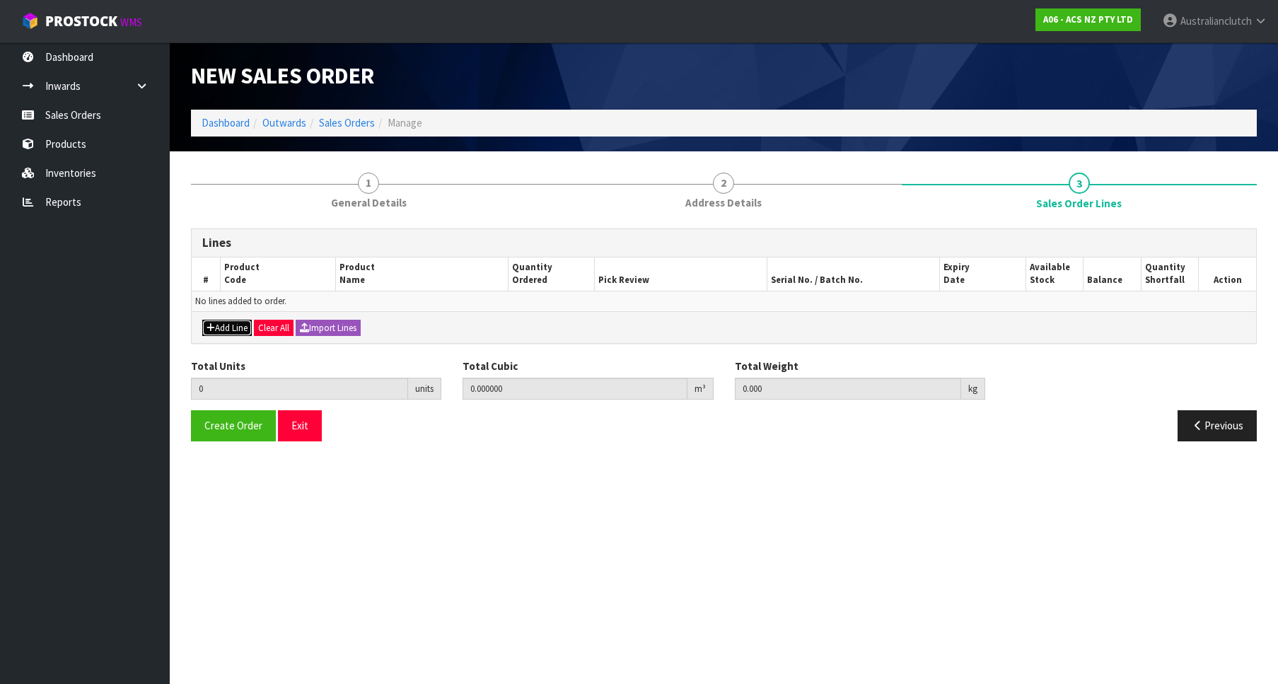
click at [227, 325] on button "Add Line" at bounding box center [226, 328] width 49 height 17
type input "0"
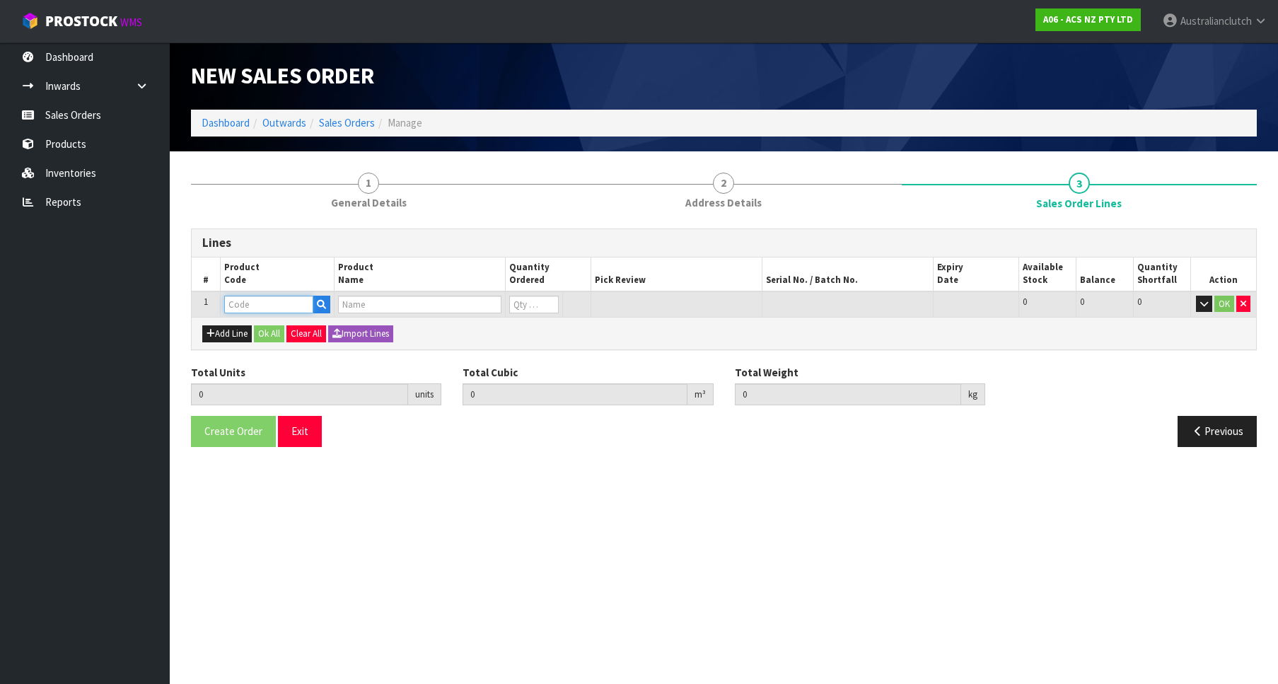
click at [252, 305] on input "text" at bounding box center [268, 305] width 89 height 18
paste input "SCKI002"
type input "SCKI002"
type input "0.000000"
type input "0.000"
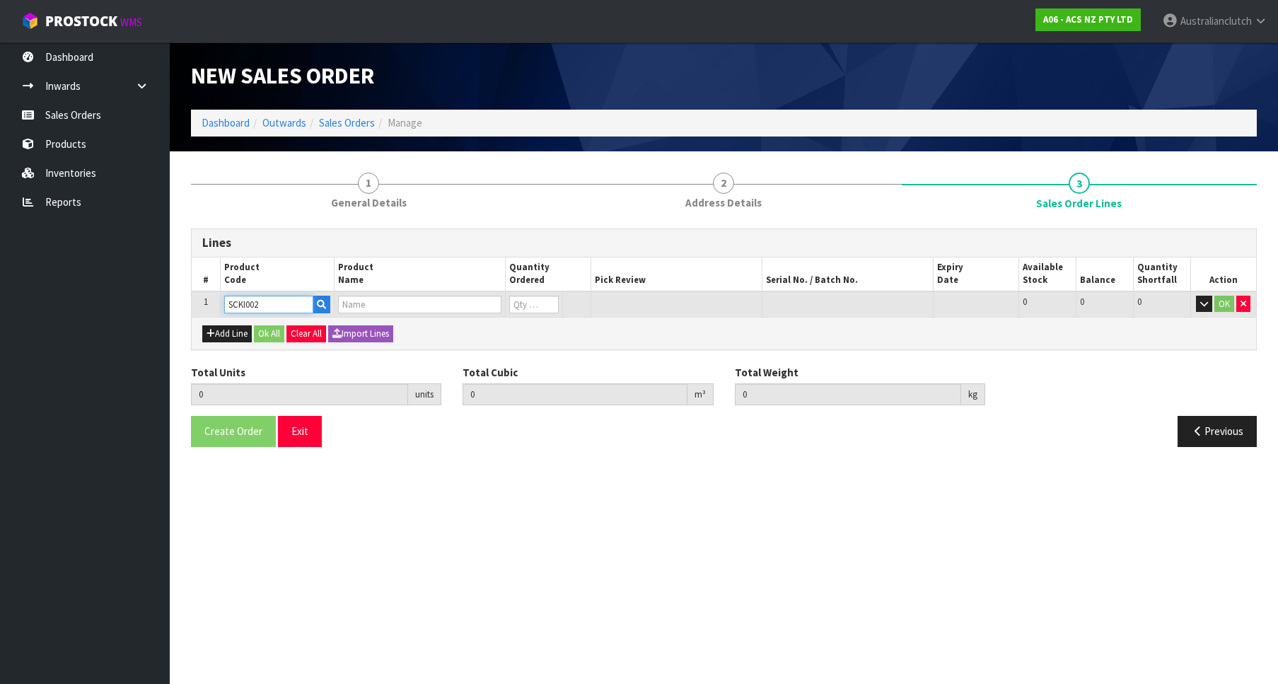
type input "CLUTCH S/CYL KIA 19.05MM (3/4")"
type input "0"
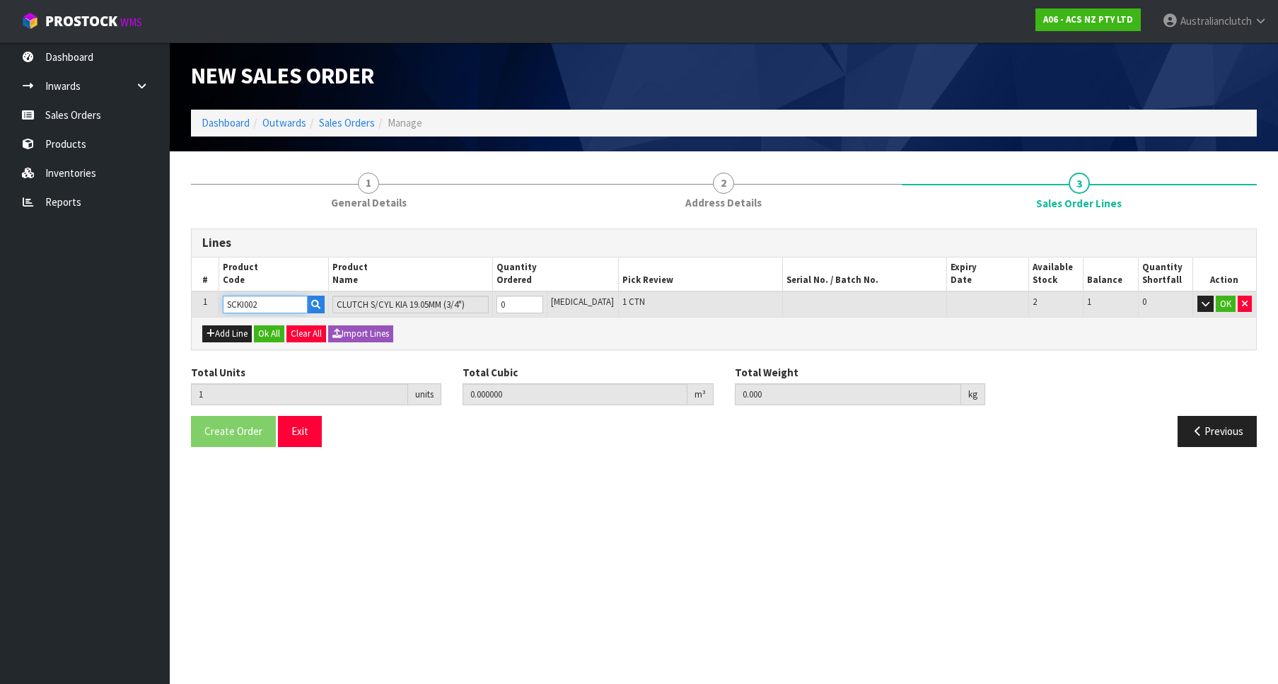
type input "1"
type input "0.000436"
type input "0.4"
type input "1"
click at [543, 299] on input "1" at bounding box center [519, 305] width 47 height 18
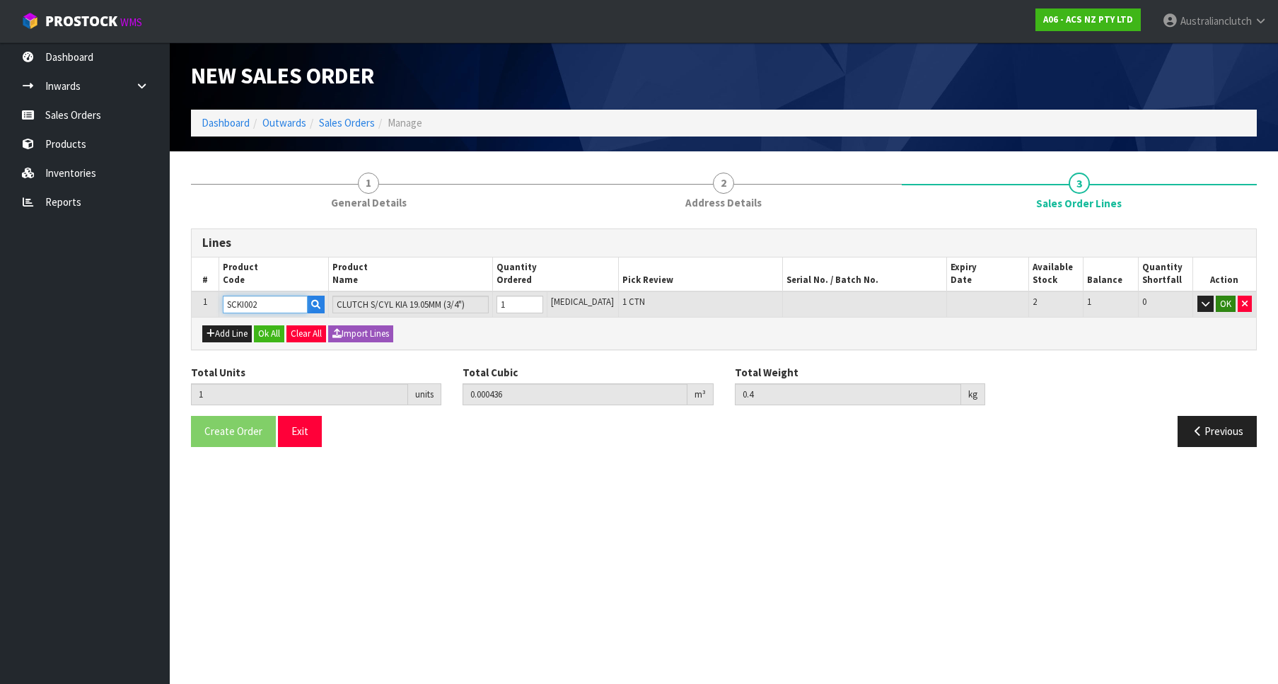
type input "SCKI002"
click at [1222, 307] on button "OK" at bounding box center [1225, 304] width 20 height 17
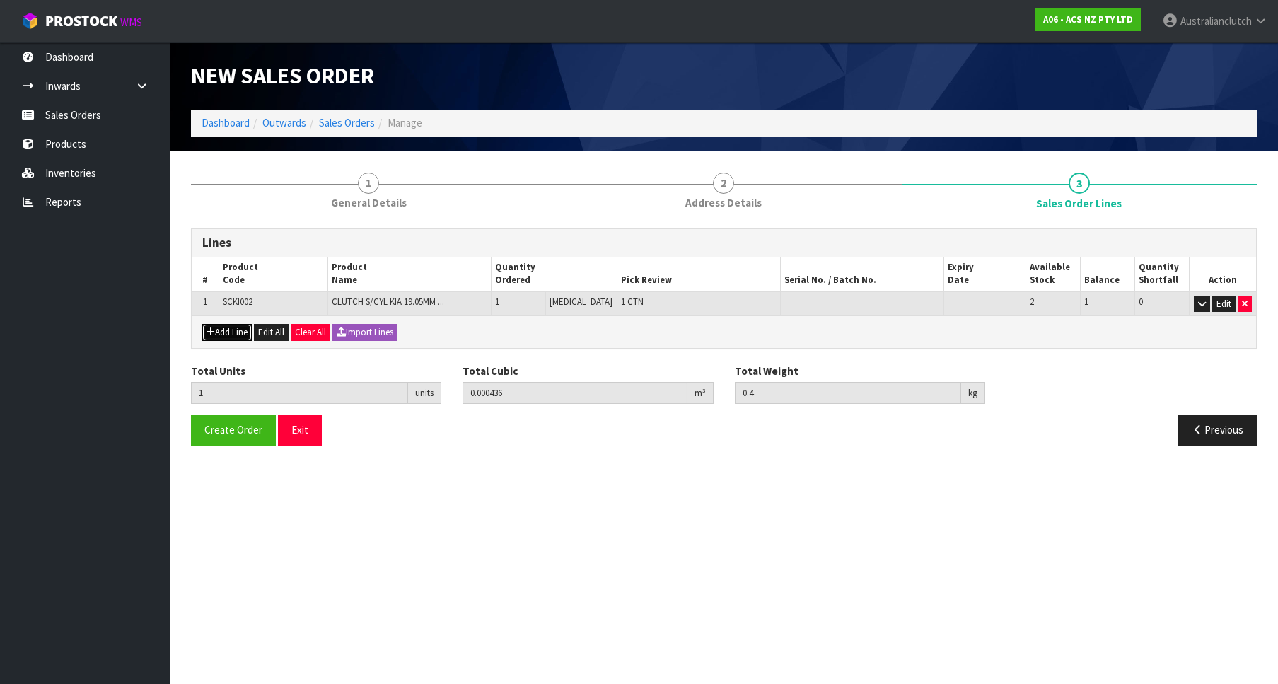
click at [233, 329] on button "Add Line" at bounding box center [226, 332] width 49 height 17
type input "0"
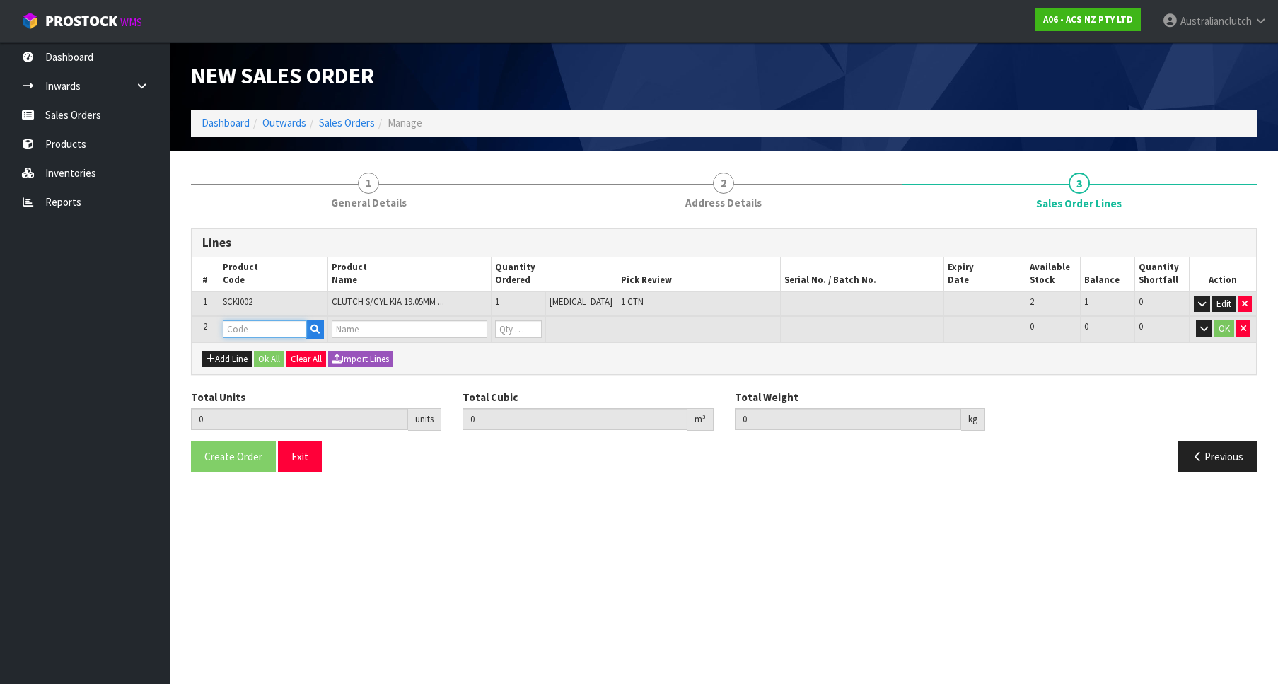
click at [264, 330] on input "text" at bounding box center [265, 329] width 84 height 18
type input "PLEASE SEND VIA NZC"
paste input "MCKI002"
type input "MCKI002"
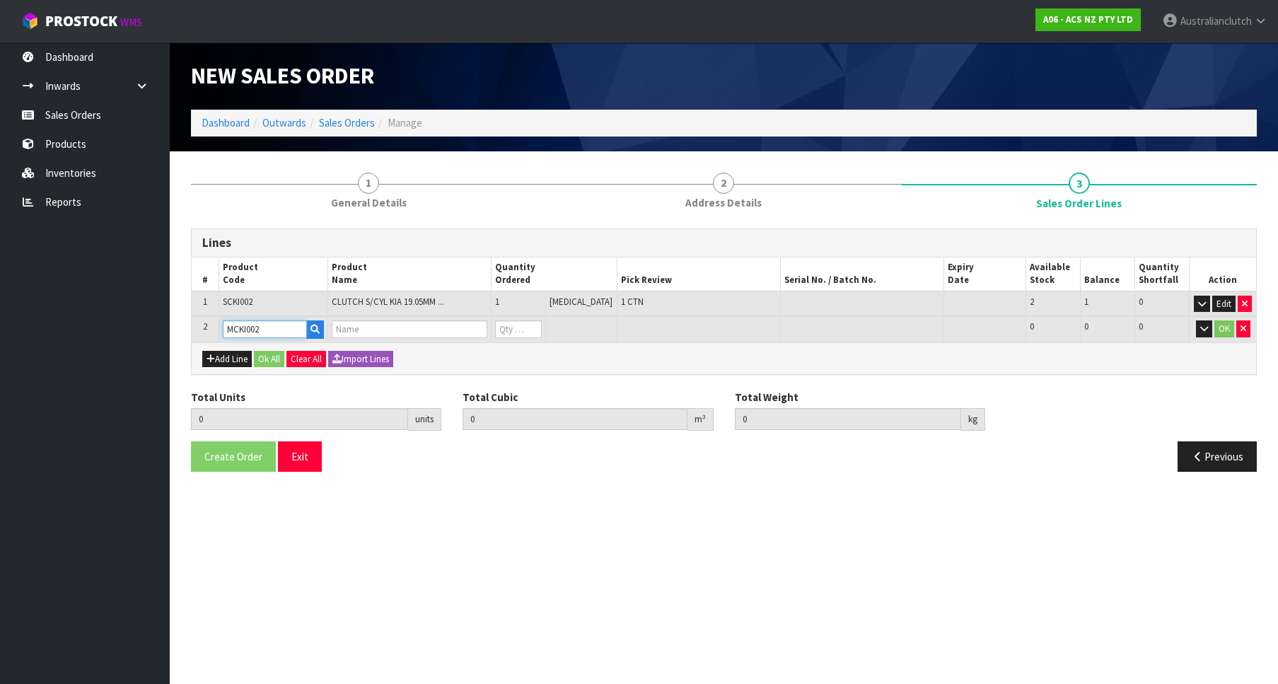
type input "1"
type input "0.000436"
type input "0.4"
type input "CLUTCH M/CYL KIA 15.87MM (5/8")"
type input "0"
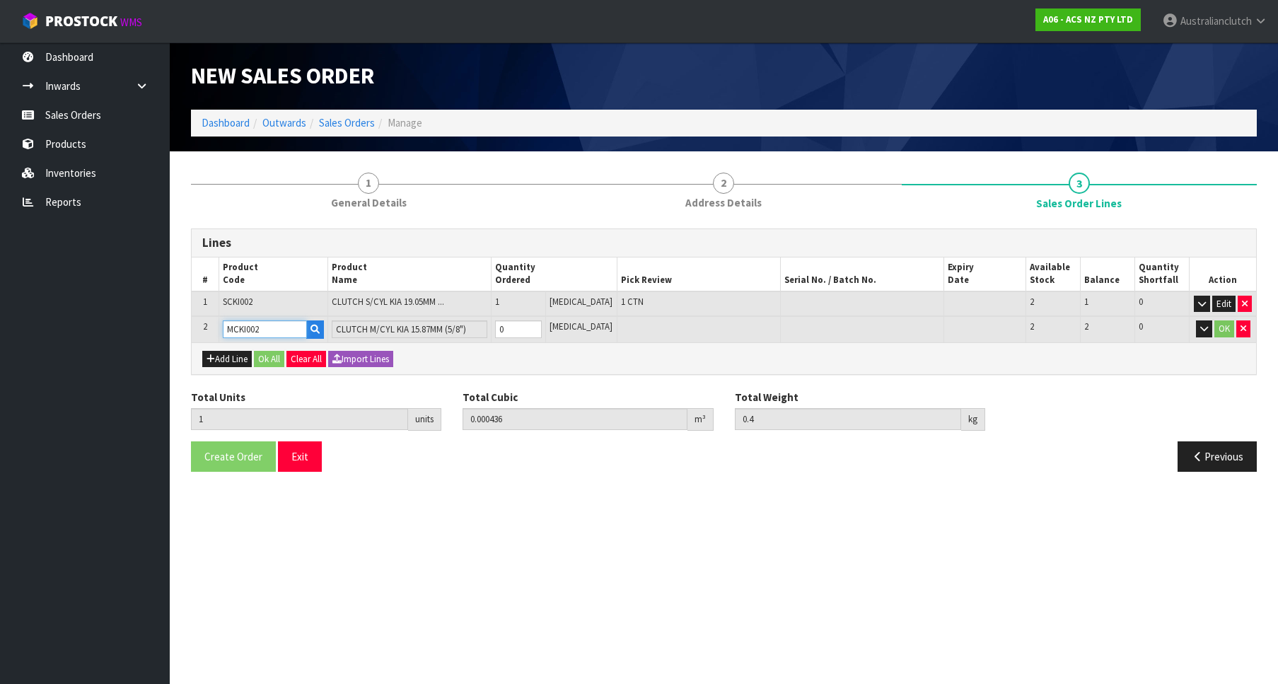
type input "2"
type input "0.003417"
type input "1.05"
type input "1"
click at [542, 326] on input "1" at bounding box center [518, 329] width 47 height 18
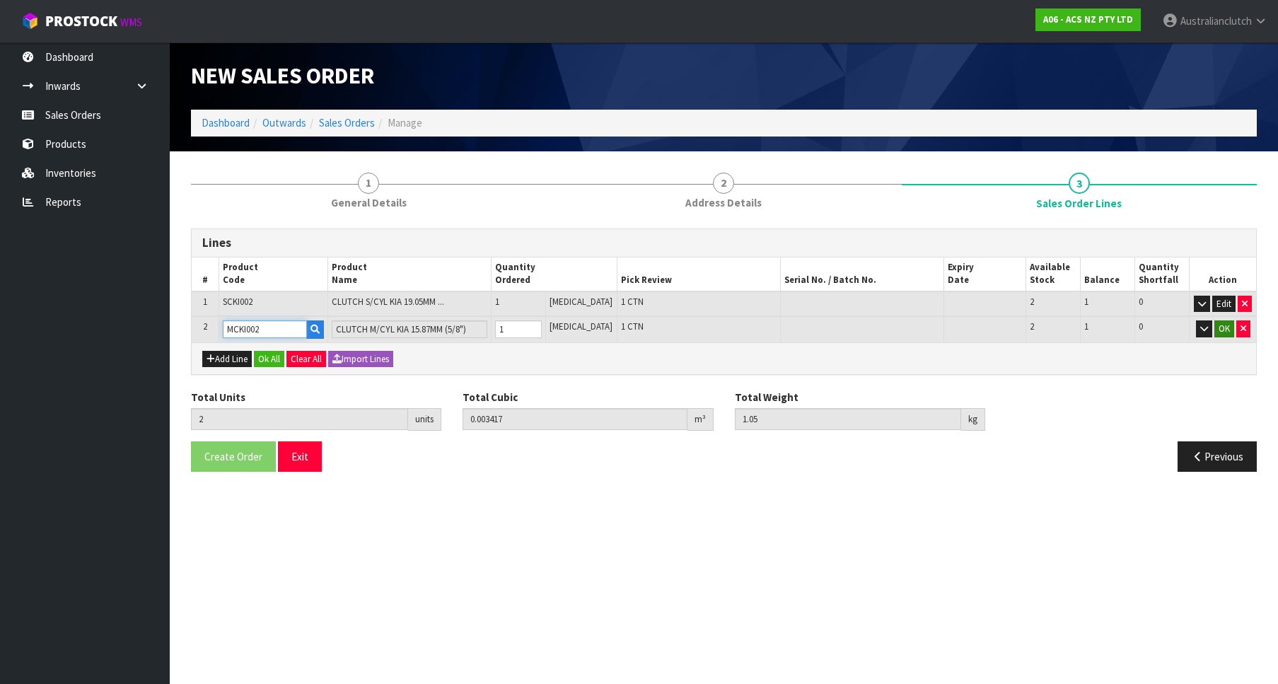
type input "MCKI002"
click at [1221, 331] on button "OK" at bounding box center [1224, 328] width 20 height 17
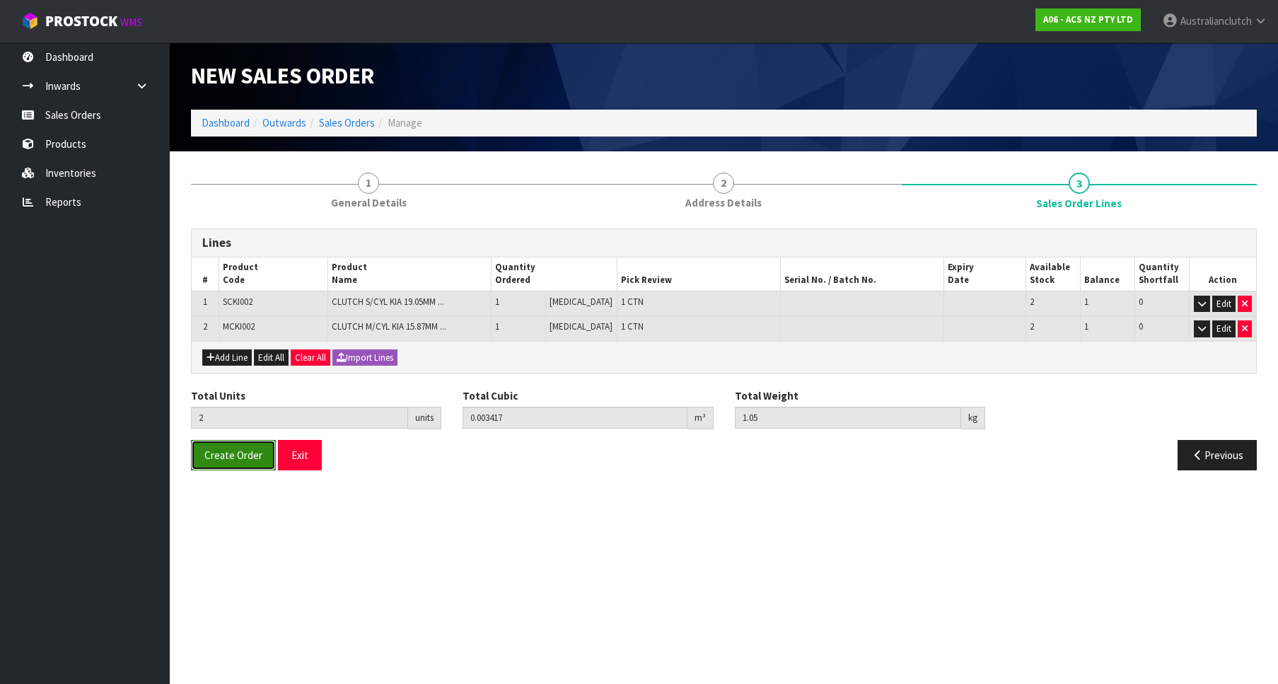
click at [231, 448] on button "Create Order" at bounding box center [233, 455] width 85 height 30
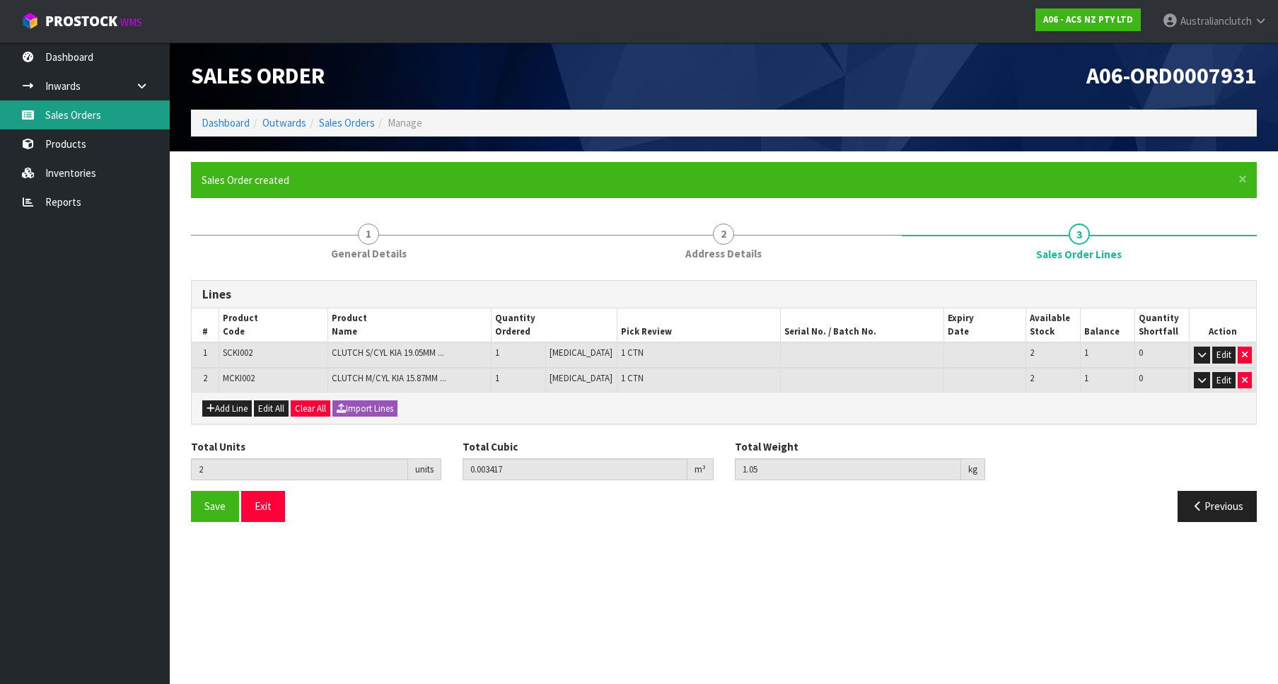
click at [110, 123] on link "Sales Orders" at bounding box center [85, 114] width 170 height 29
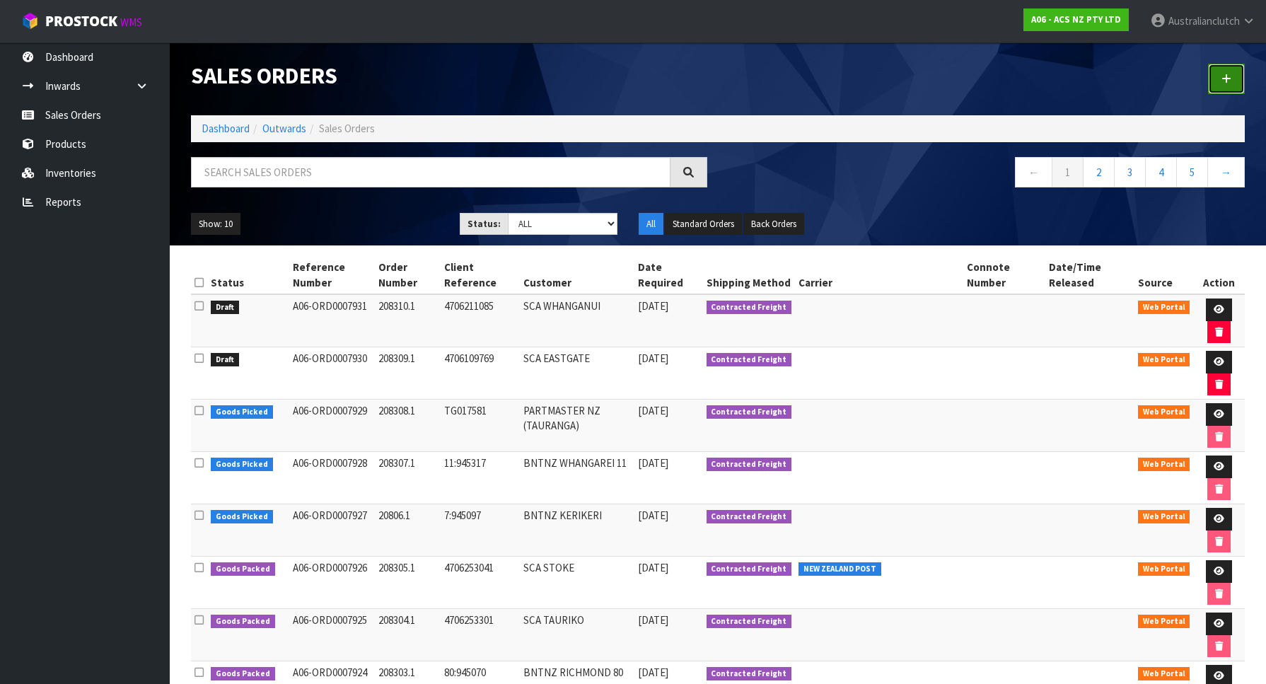
click at [1219, 83] on link at bounding box center [1226, 79] width 37 height 30
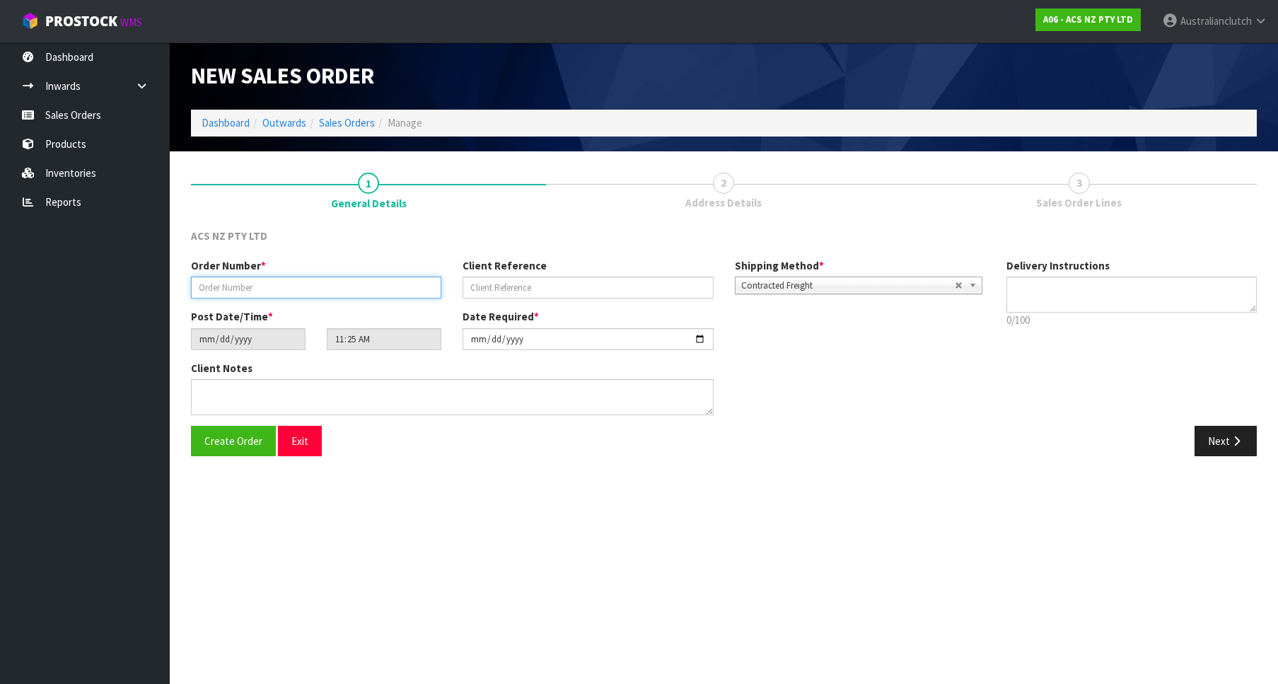
click at [363, 289] on input "text" at bounding box center [316, 287] width 250 height 22
paste input "208311.1"
type input "208311.1"
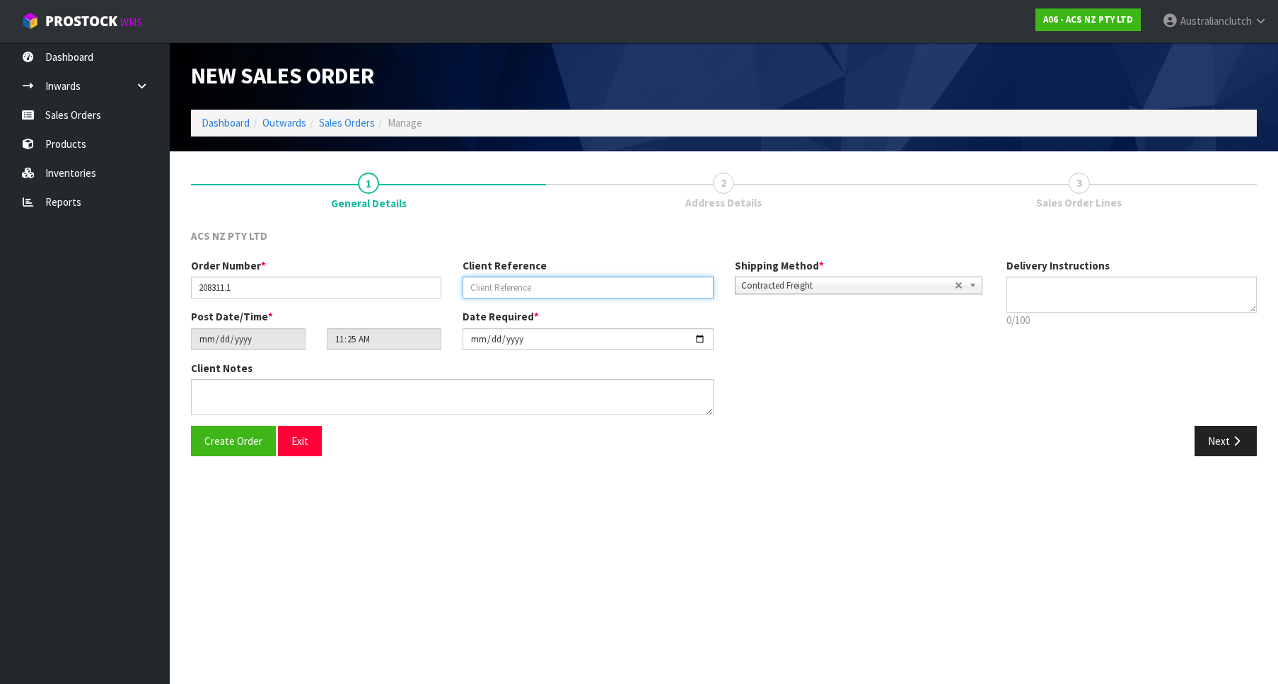
click at [538, 288] on input "text" at bounding box center [587, 287] width 250 height 22
paste input "4706133006"
type input "4706133006"
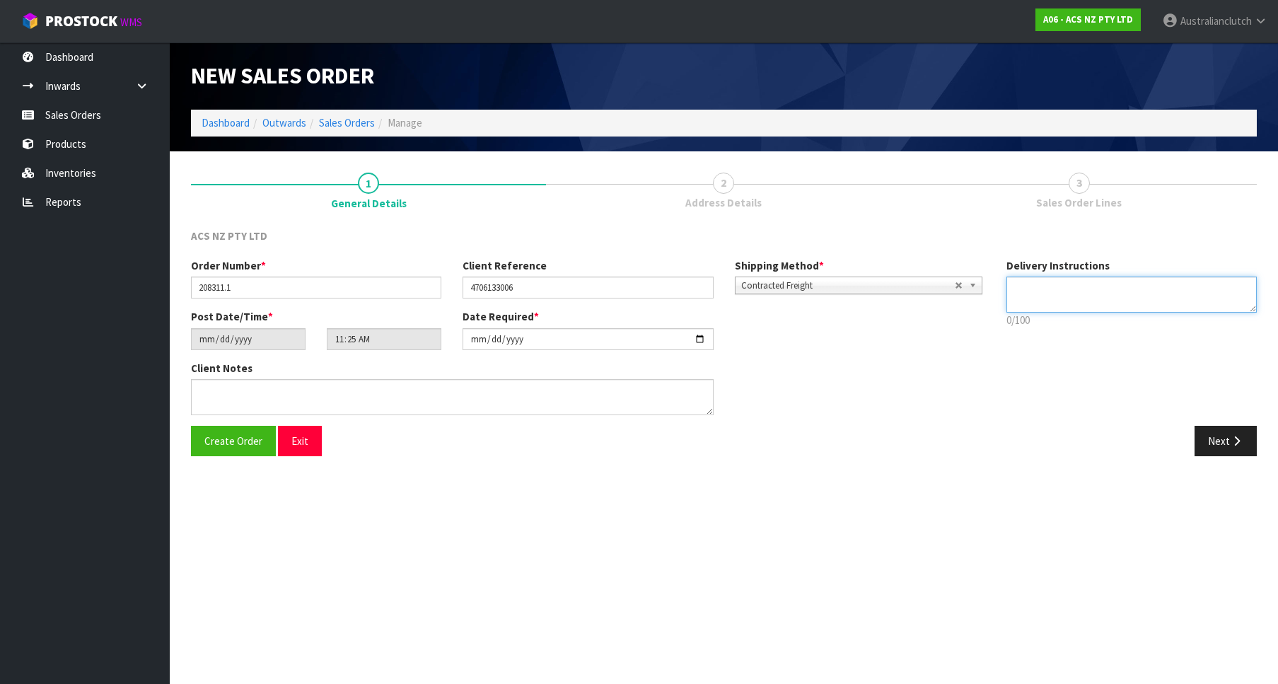
click at [1114, 301] on textarea at bounding box center [1131, 294] width 250 height 36
type textarea "PLEASE SEND VIA NZC"
drag, startPoint x: 1213, startPoint y: 410, endPoint x: 1220, endPoint y: 426, distance: 17.4
click at [1214, 412] on div "Order Number * 208311.1 Client Reference 4706133006 Shipping Method * Pickup Co…" at bounding box center [723, 342] width 1087 height 168
click at [1229, 436] on button "Next" at bounding box center [1225, 441] width 62 height 30
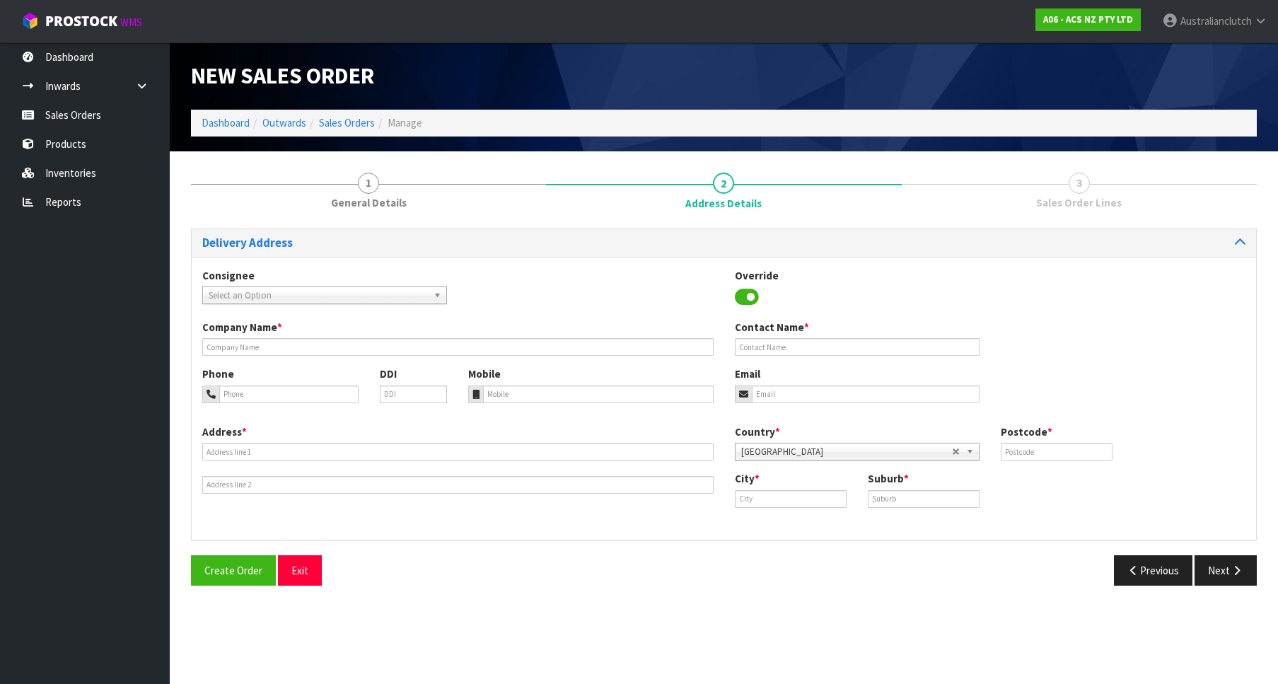
click at [393, 284] on div "Consignee 000001.BAY MECHANICS - BAY MECHANICS 000001A - BRAKE & TRANSMISSION N…" at bounding box center [325, 286] width 266 height 36
click at [411, 293] on span "Select an Option" at bounding box center [318, 295] width 219 height 17
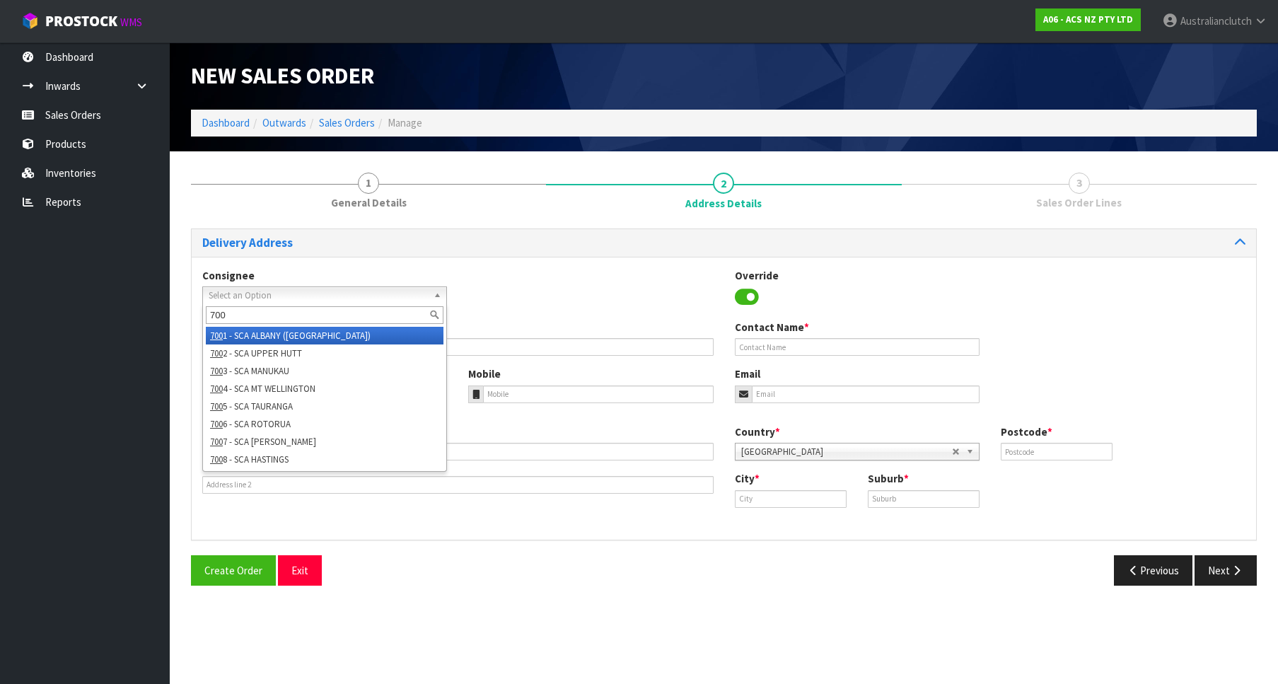
type input "7004"
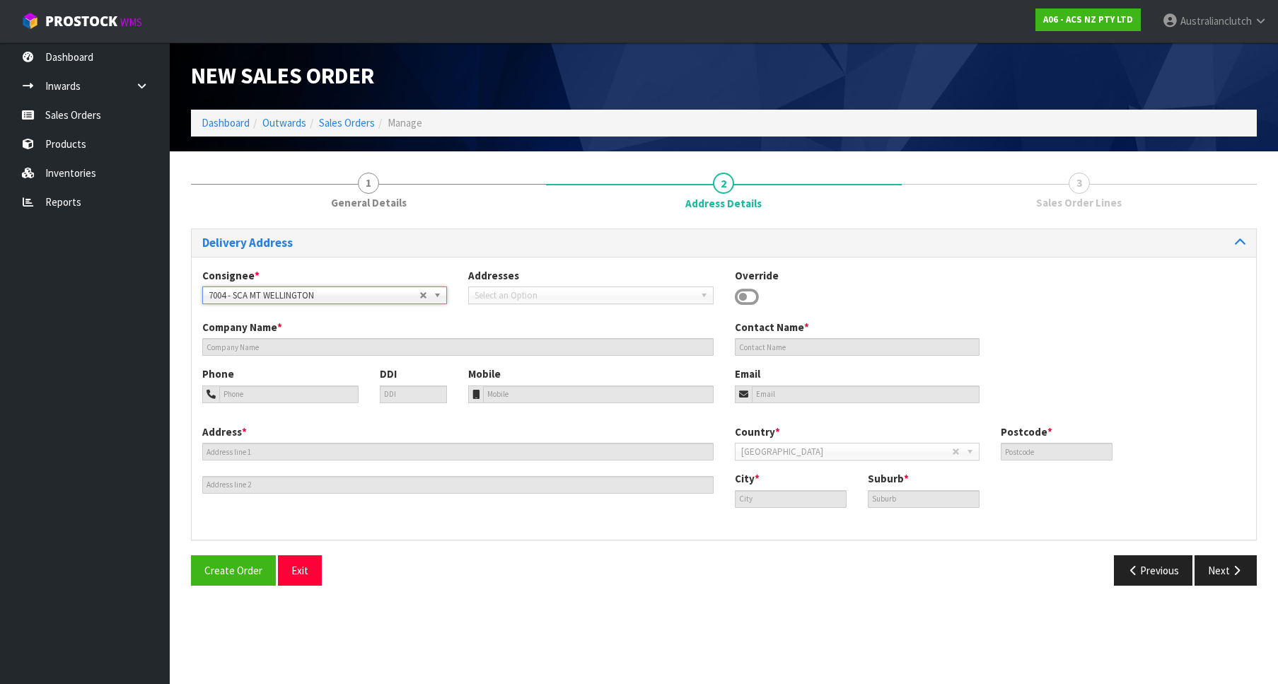
type input "SCA MT WELLINGTON"
type input "09 5746435"
type input "[EMAIL_ADDRESS][DOMAIN_NAME]"
type input "43 MT [GEOGRAPHIC_DATA]"
type input "1060"
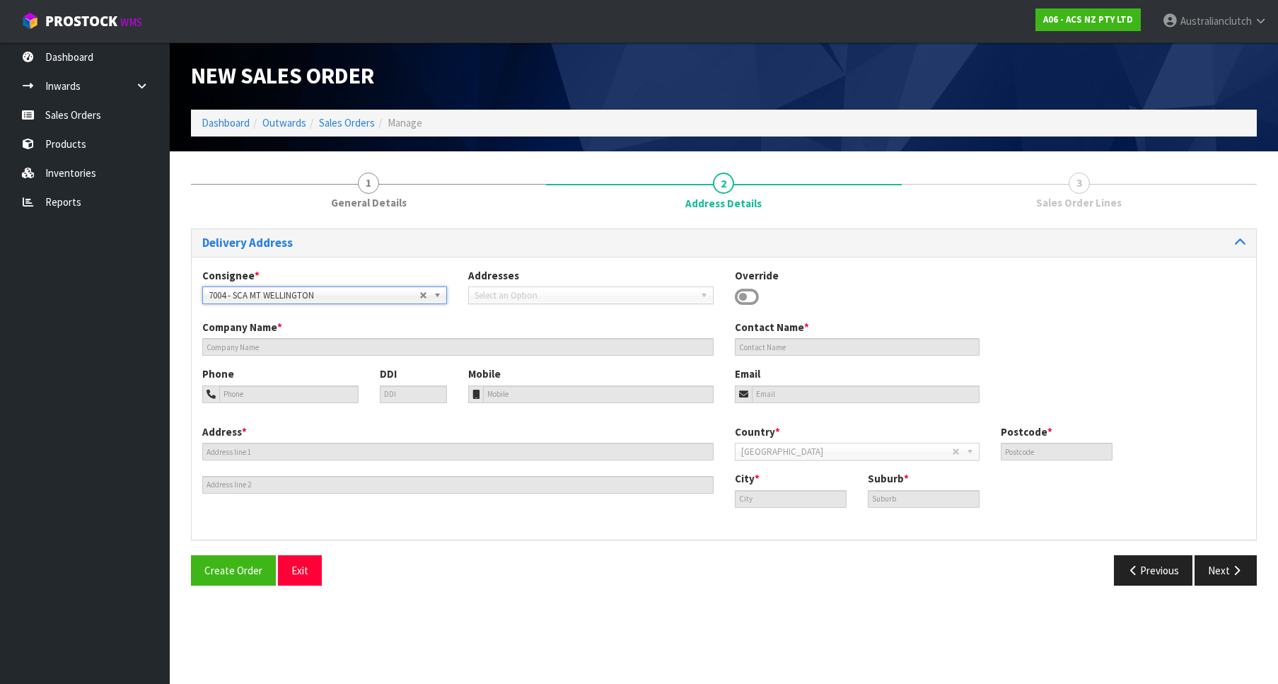
type input "[GEOGRAPHIC_DATA]"
click at [1240, 576] on button "Next" at bounding box center [1225, 570] width 62 height 30
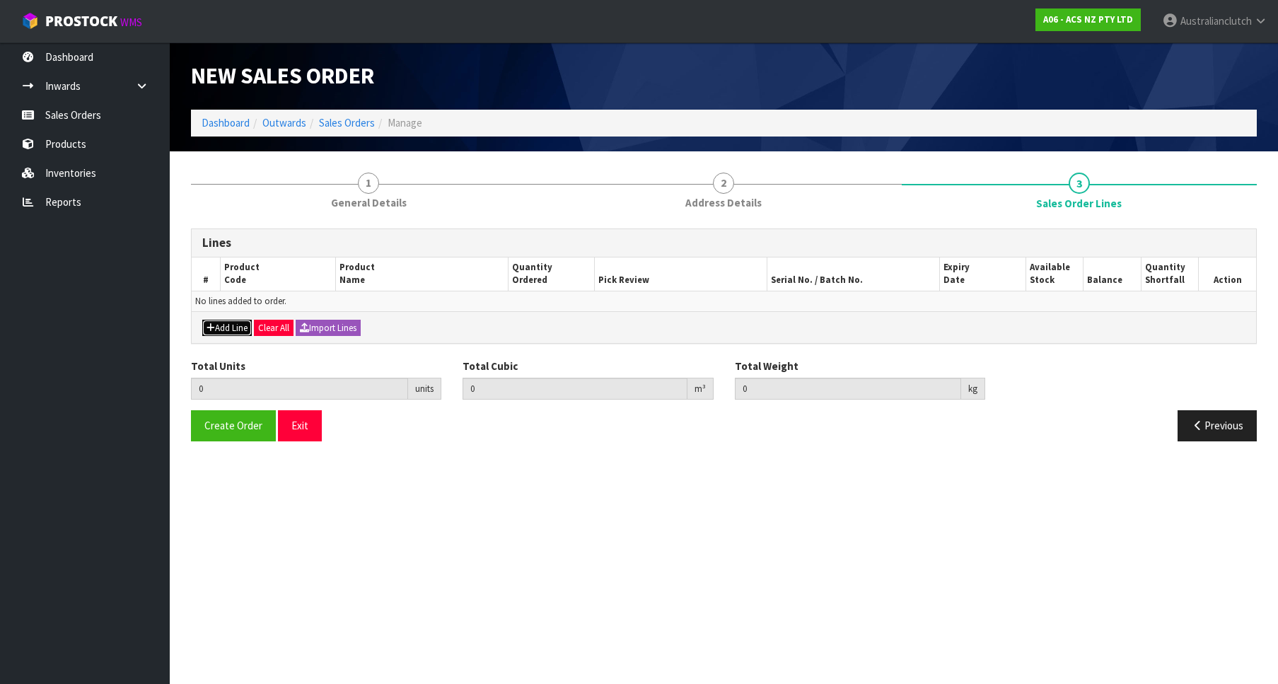
click at [247, 330] on button "Add Line" at bounding box center [226, 328] width 49 height 17
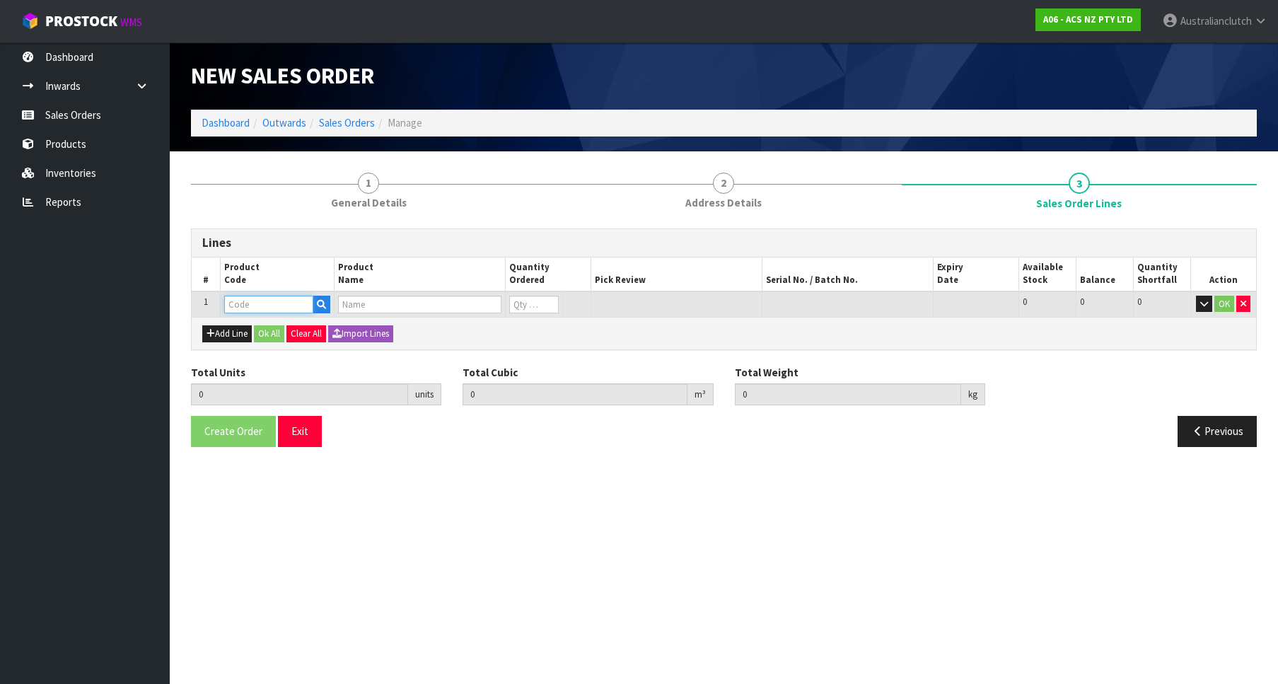
click at [264, 310] on input "text" at bounding box center [268, 305] width 89 height 18
paste input "MCTY087"
type input "MCTY087"
type input "0.000000"
type input "0.000"
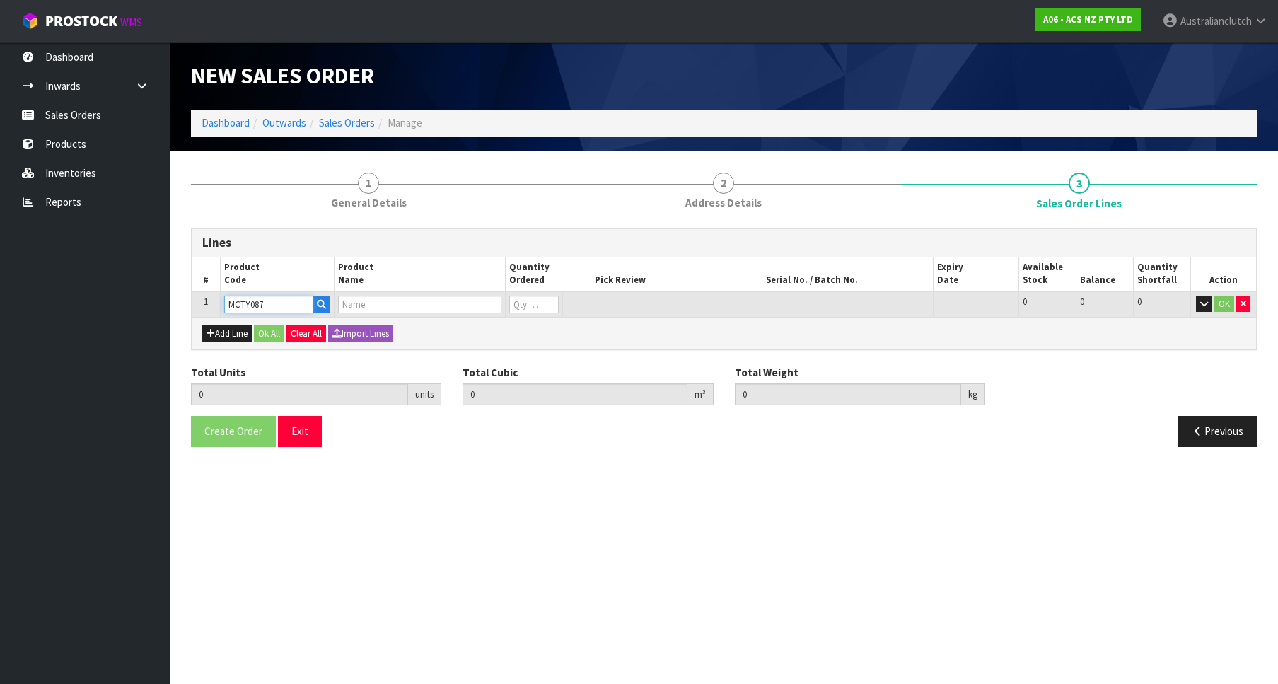
type input "CLUTCH M/CYL TOYOTA 15.87MM (5/8")"
type input "0"
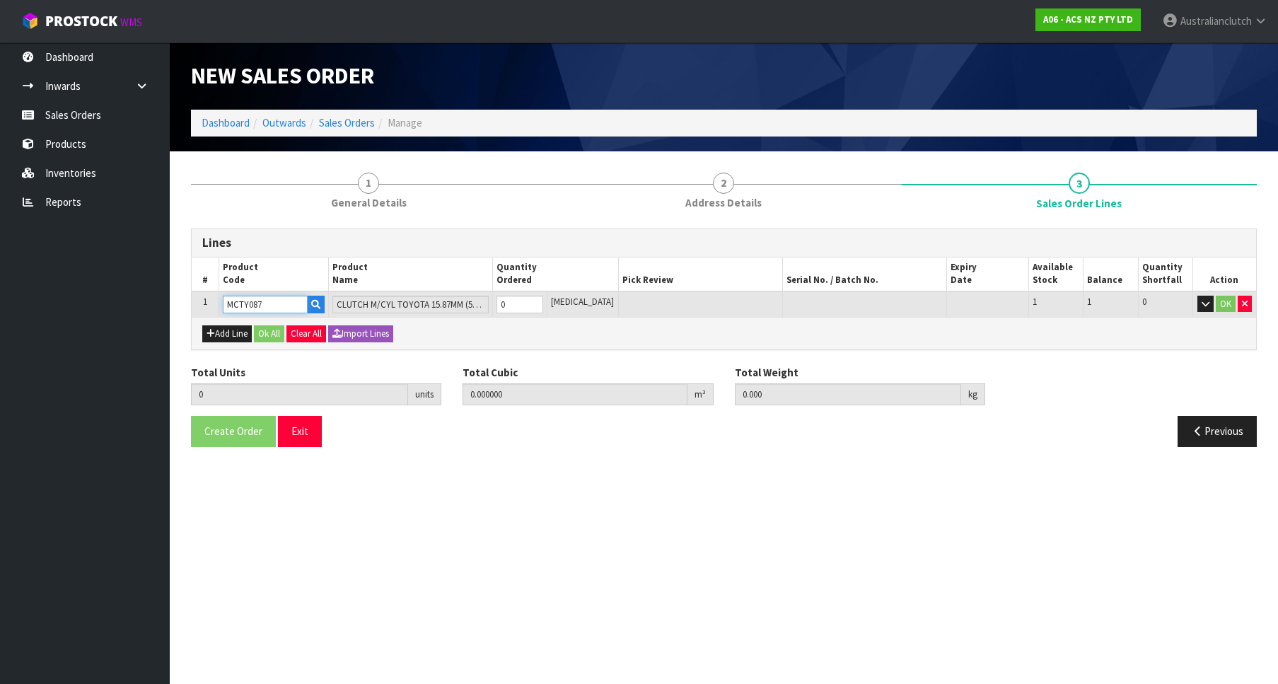
type input "MCTY087"
click at [543, 301] on input "0" at bounding box center [519, 305] width 47 height 18
type input "1"
type input "0.002981"
type input "0.55"
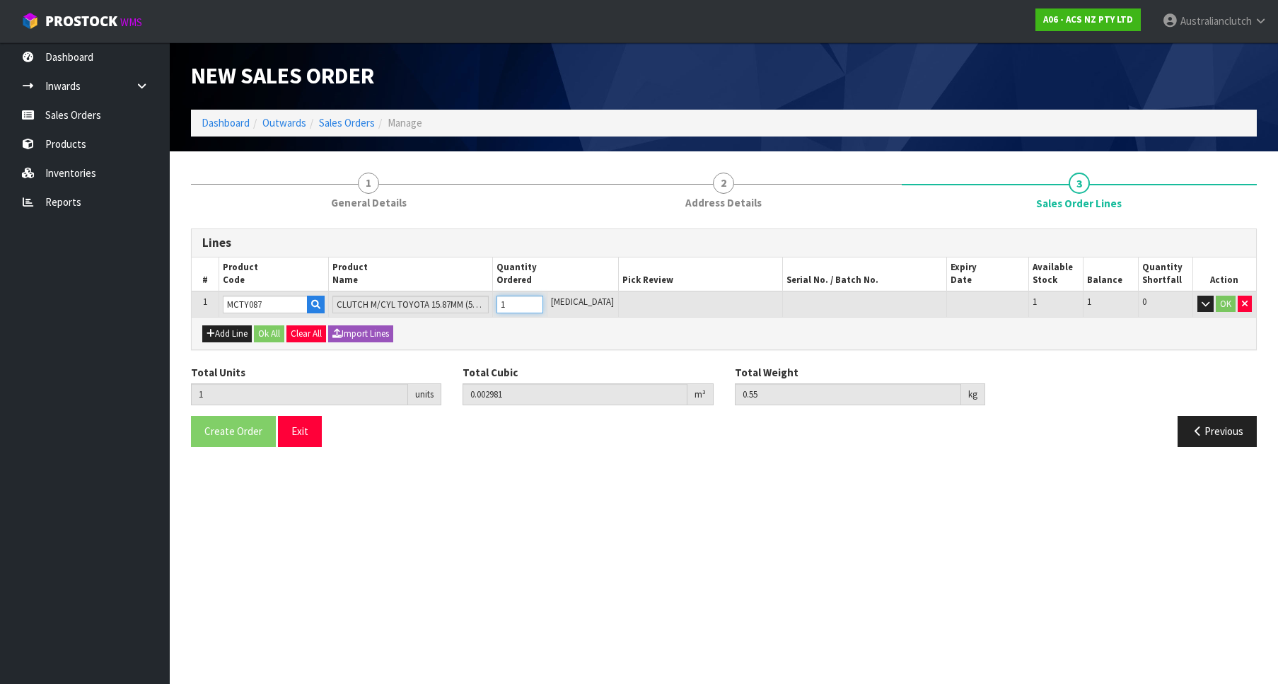
type input "1"
click at [543, 298] on input "1" at bounding box center [519, 305] width 47 height 18
click at [1227, 301] on button "OK" at bounding box center [1225, 304] width 20 height 17
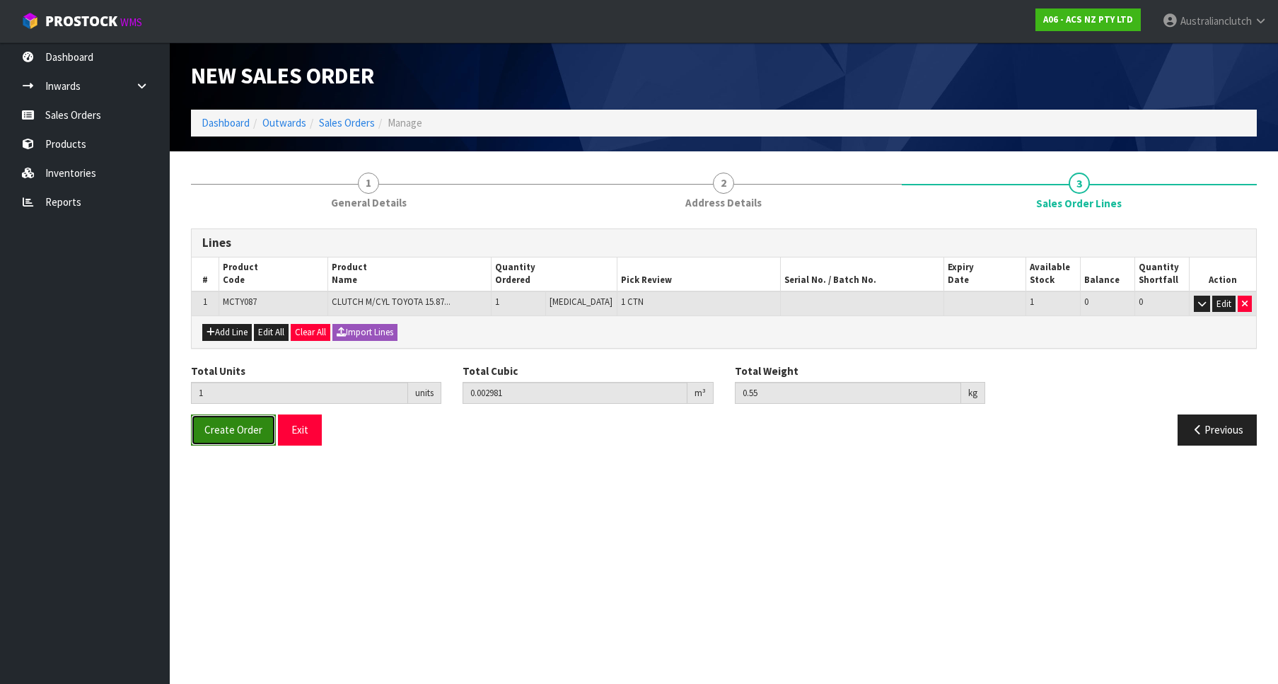
click at [217, 423] on button "Create Order" at bounding box center [233, 429] width 85 height 30
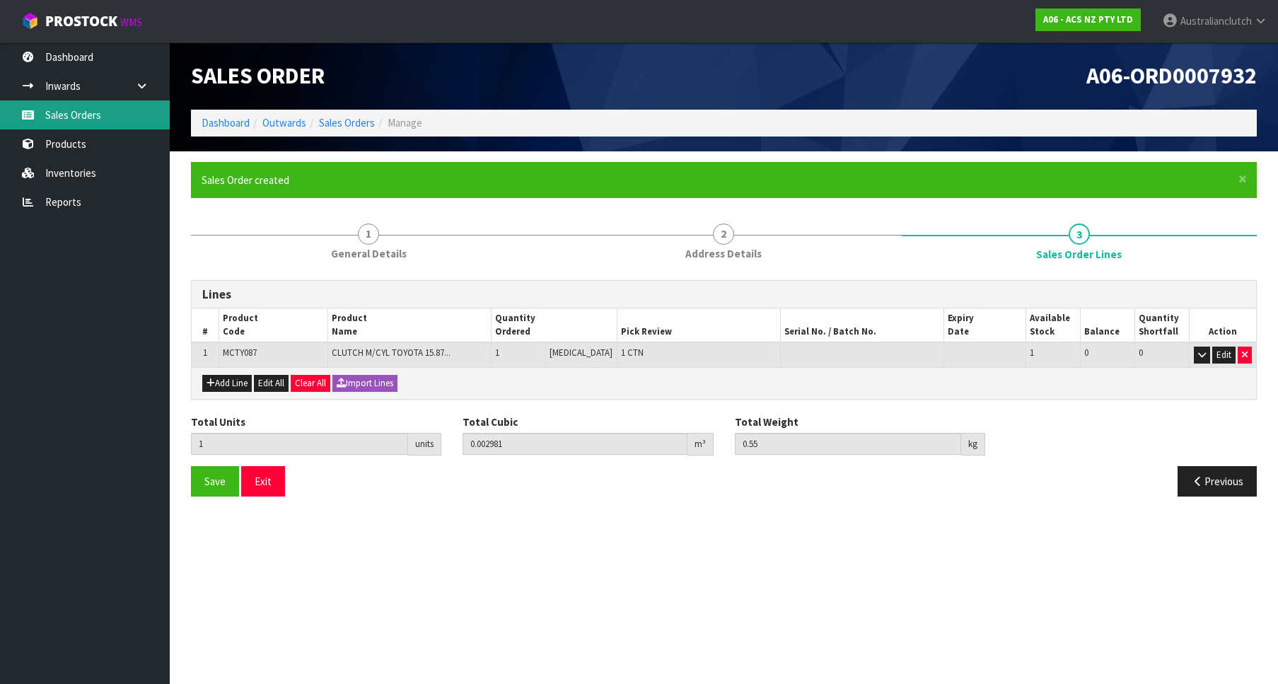
click at [13, 117] on link "Sales Orders" at bounding box center [85, 114] width 170 height 29
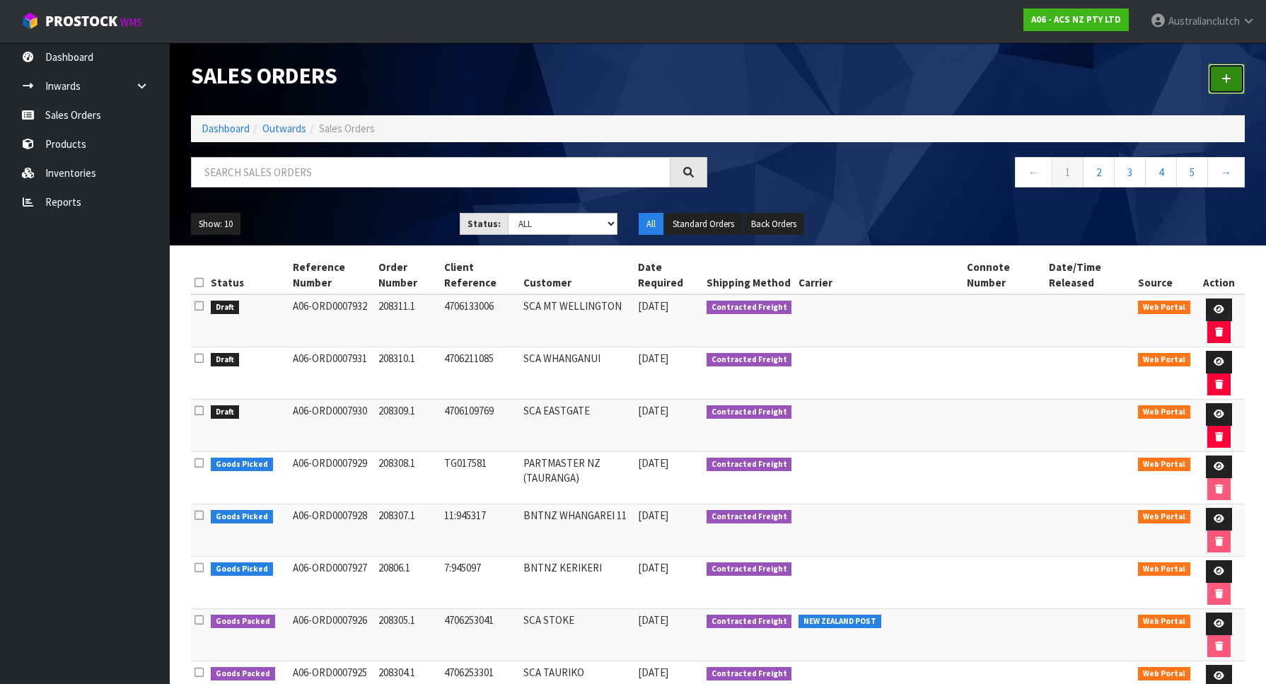
click at [1224, 78] on icon at bounding box center [1226, 79] width 10 height 11
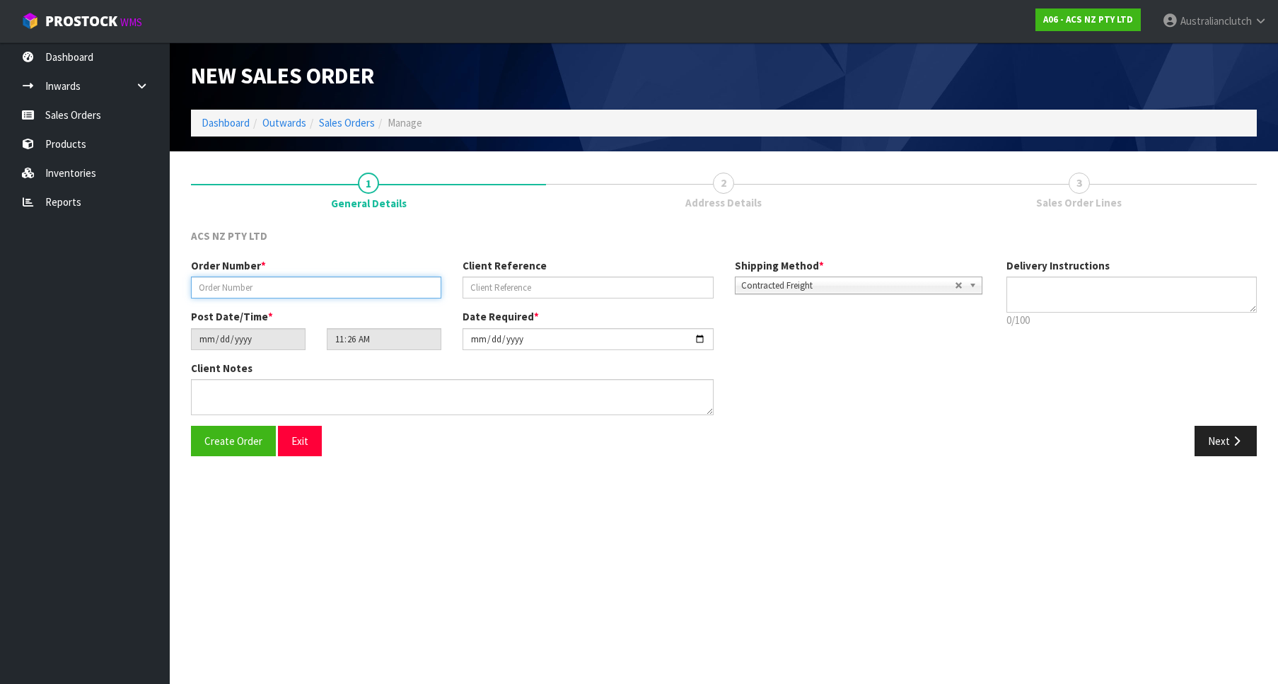
click at [416, 281] on input "text" at bounding box center [316, 287] width 250 height 22
paste input "208312.1"
type input "208312.1"
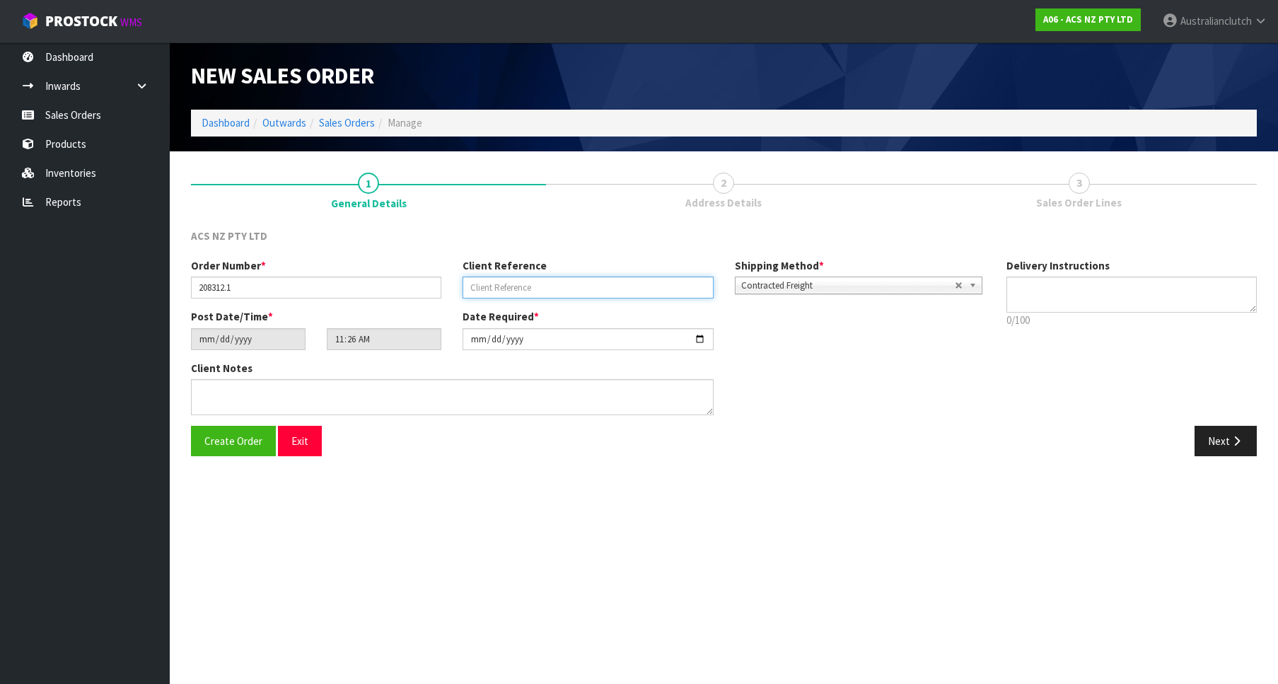
click at [479, 277] on input "text" at bounding box center [587, 287] width 250 height 22
paste input "4706109971"
type input "4706109971"
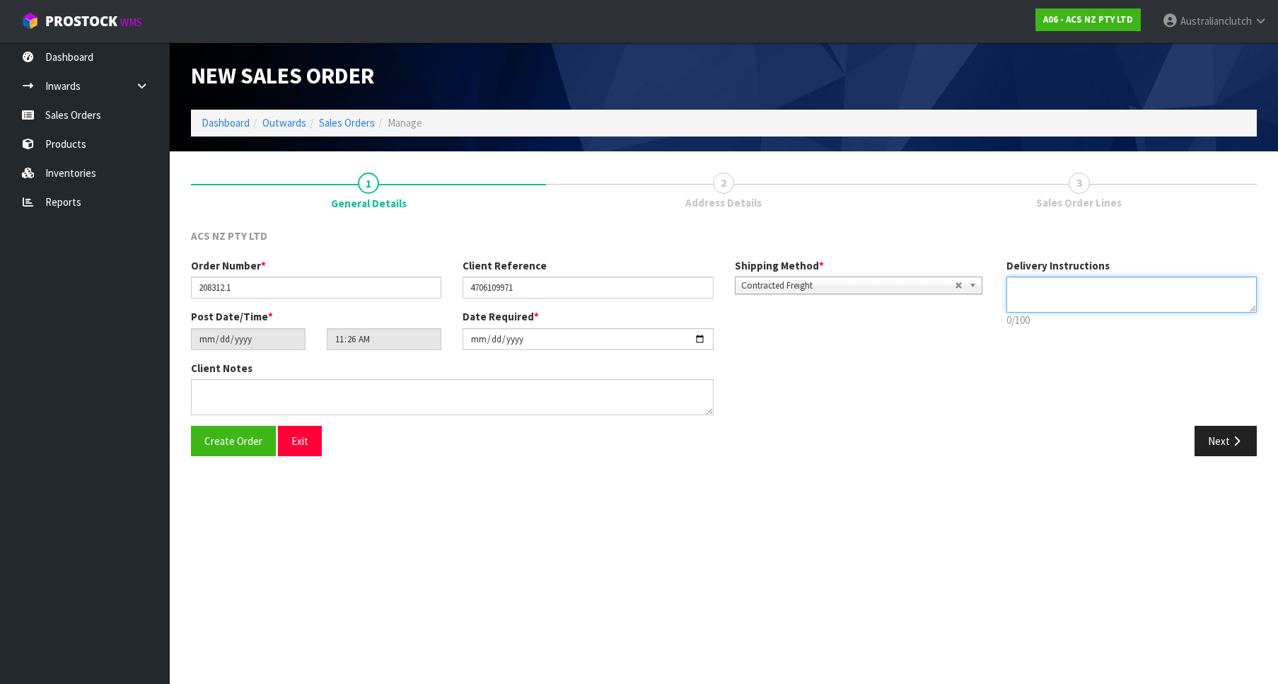
click at [1153, 293] on textarea at bounding box center [1131, 294] width 250 height 36
type textarea "PLEASE SEND VIA NZC"
drag, startPoint x: 1211, startPoint y: 435, endPoint x: 1276, endPoint y: 457, distance: 68.0
click at [1212, 435] on button "Next" at bounding box center [1225, 441] width 62 height 30
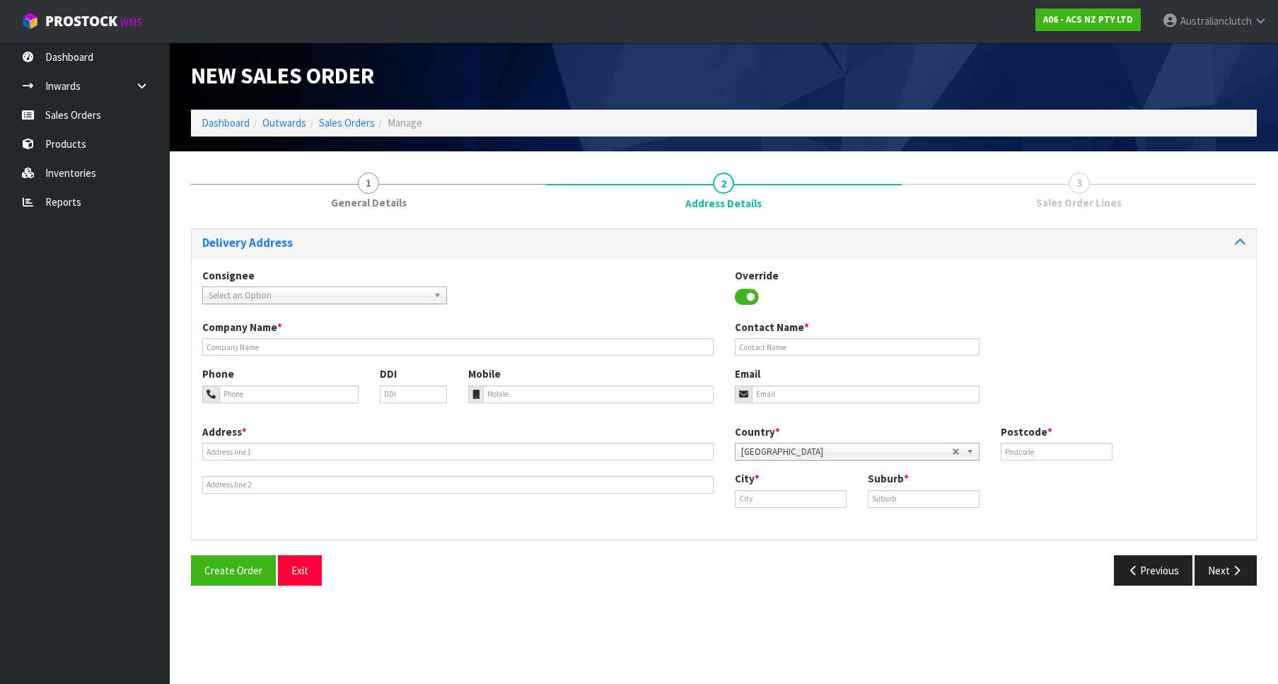
click at [296, 286] on div "Consignee 000001.BAY MECHANICS - BAY MECHANICS 000001A - BRAKE & TRANSMISSION N…" at bounding box center [325, 286] width 266 height 36
click at [315, 294] on span "Select an Option" at bounding box center [318, 295] width 219 height 17
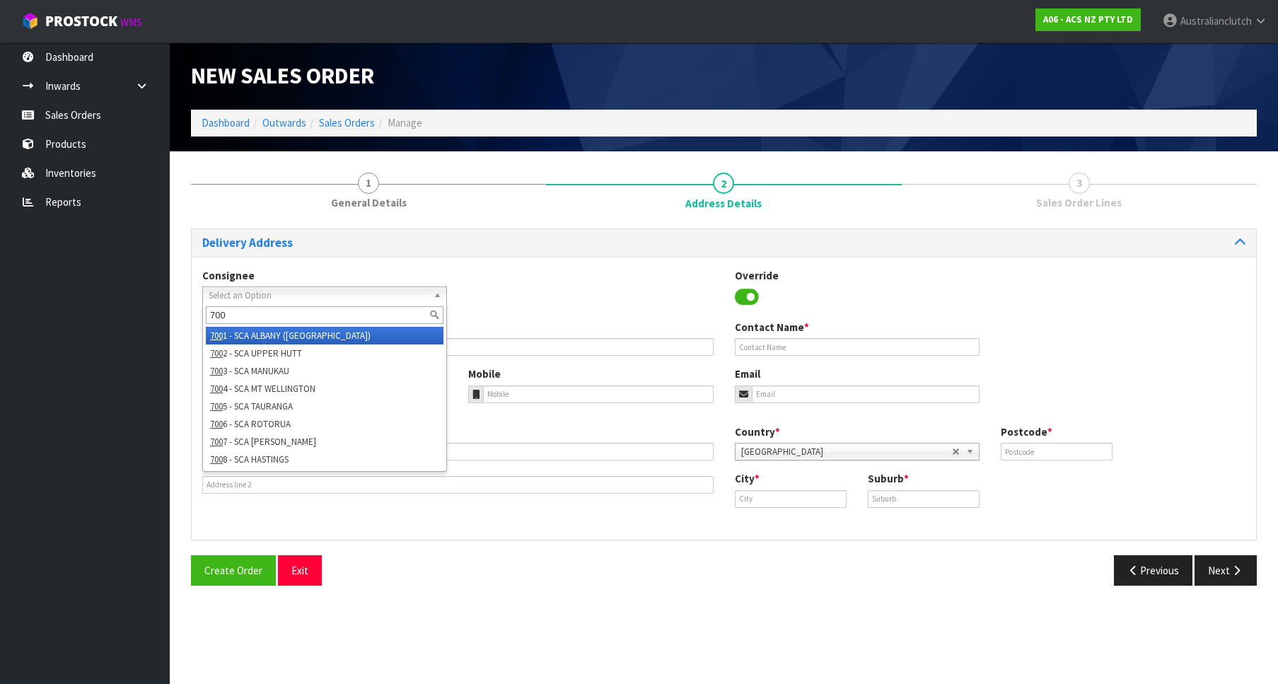
type input "7004"
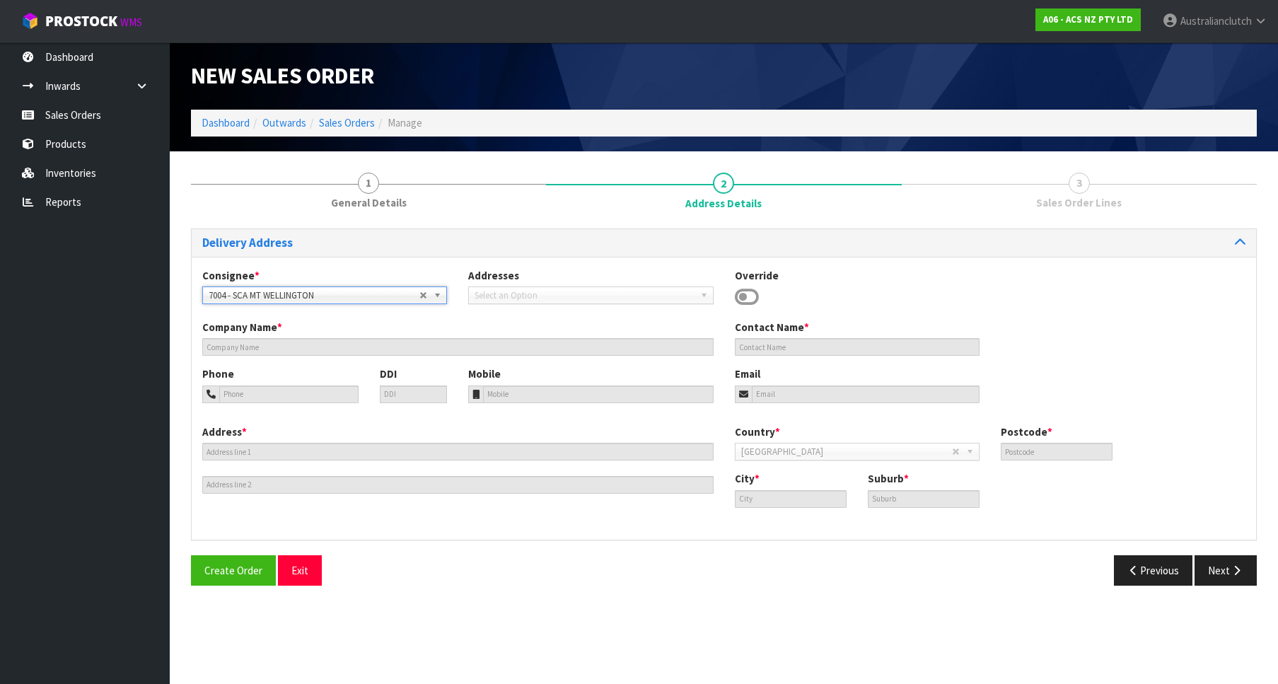
type input "SCA MT WELLINGTON"
type input "09 5746435"
type input "[EMAIL_ADDRESS][DOMAIN_NAME]"
type input "43 MT [GEOGRAPHIC_DATA]"
type input "1060"
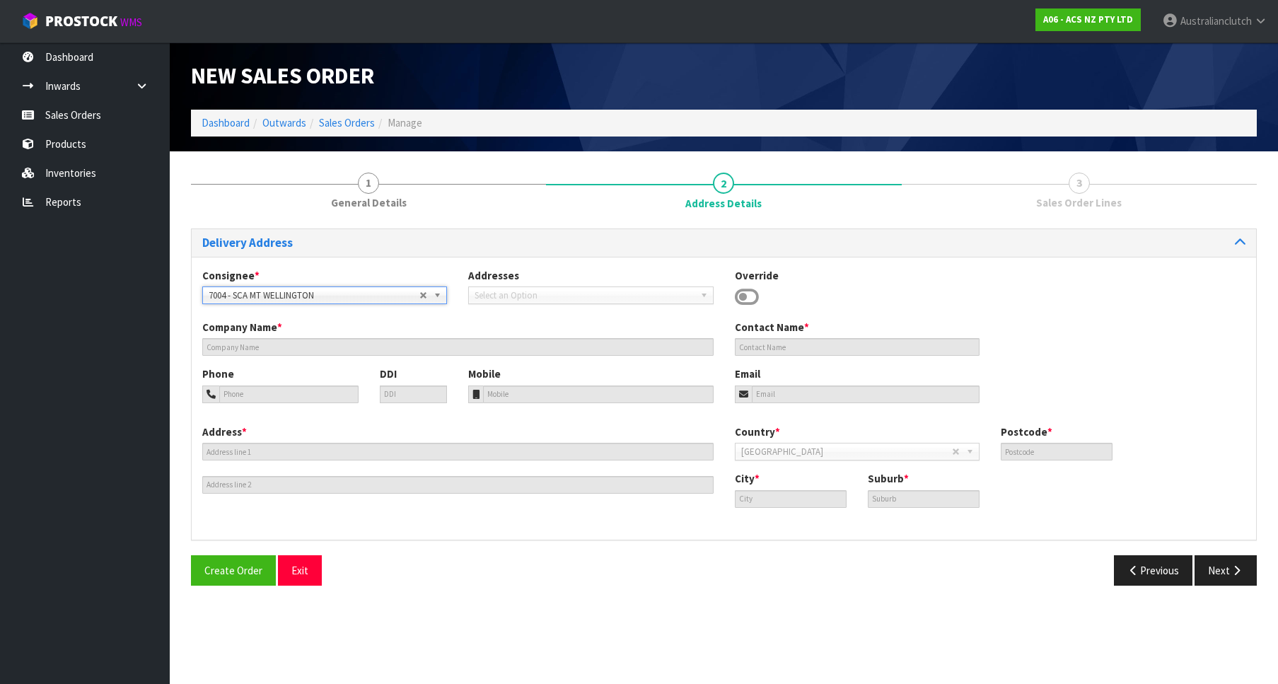
type input "[GEOGRAPHIC_DATA]"
click at [1218, 573] on button "Next" at bounding box center [1225, 570] width 62 height 30
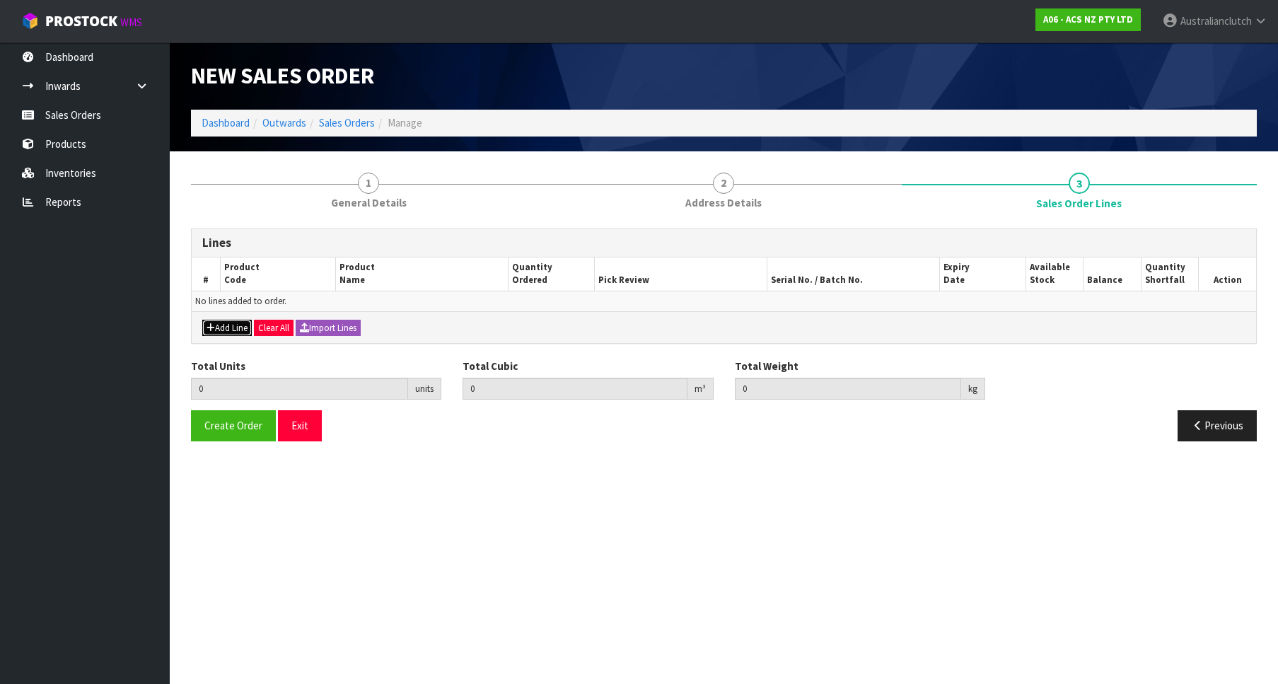
click at [232, 325] on button "Add Line" at bounding box center [226, 328] width 49 height 17
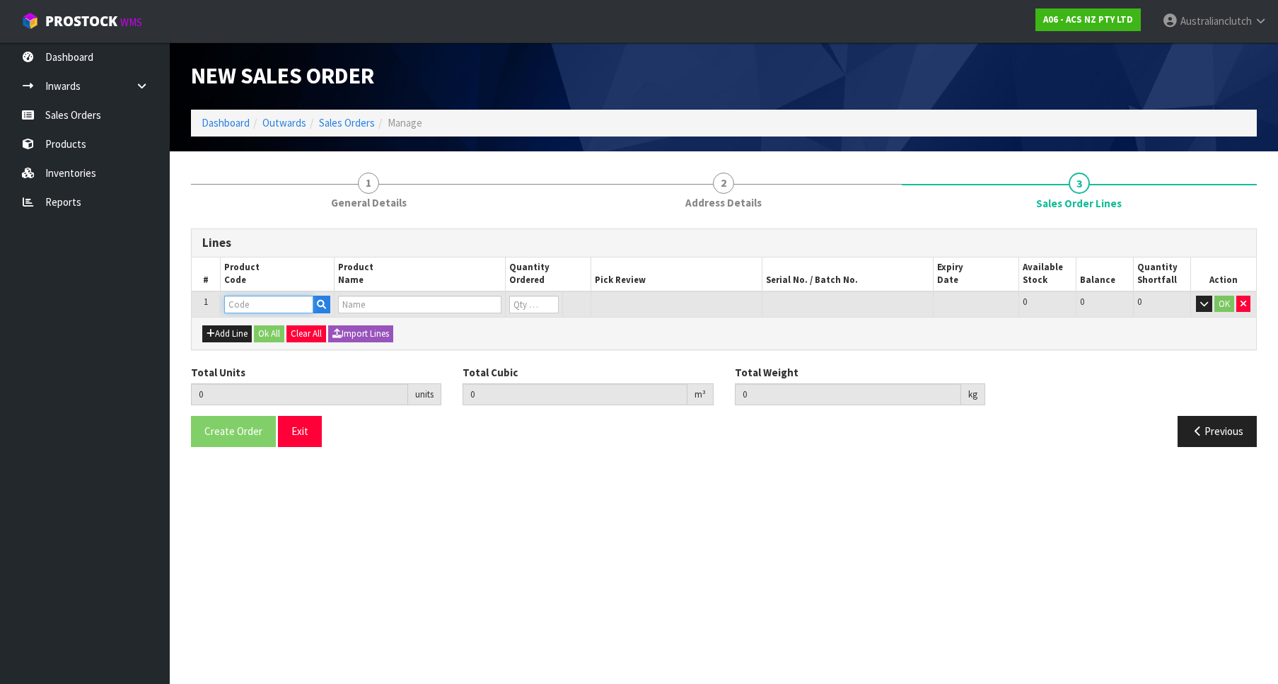
click at [255, 312] on input "text" at bounding box center [268, 305] width 89 height 18
paste input "KSU23531-2G"
type input "KSU23531-2G"
type input "0.000000"
type input "0.000"
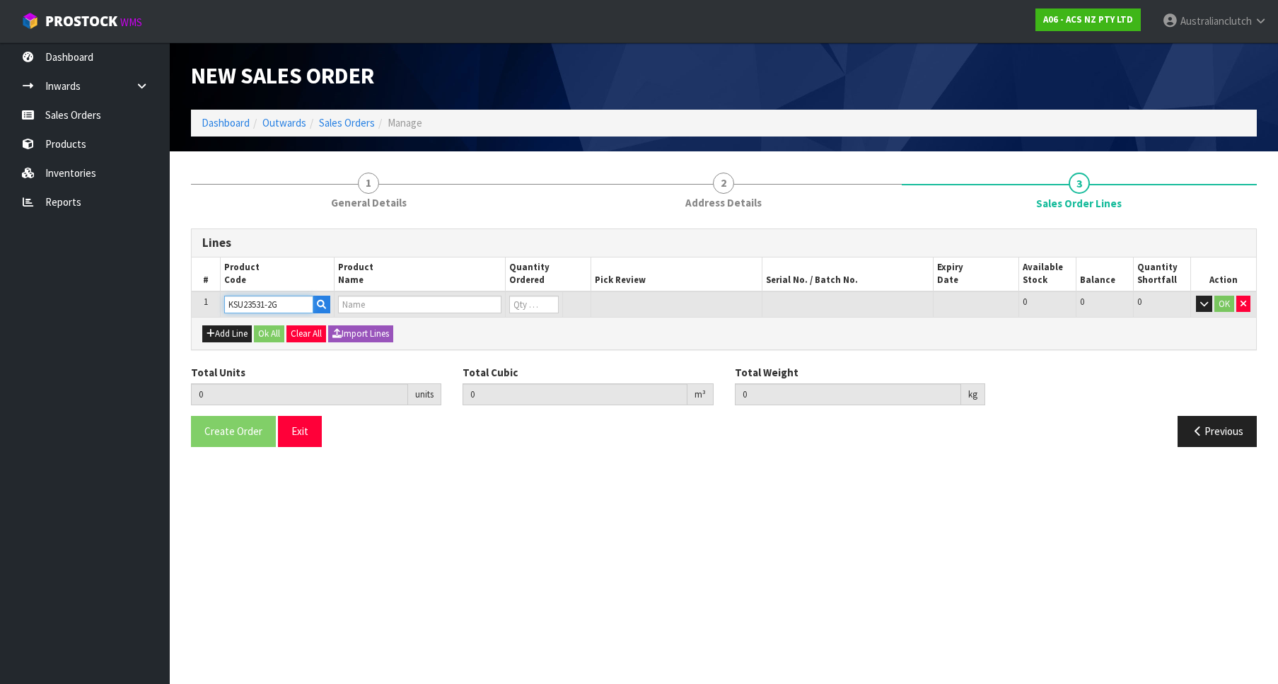
type input "KIT PER SUBARU STI 6SPD INC F/W"
type input "0"
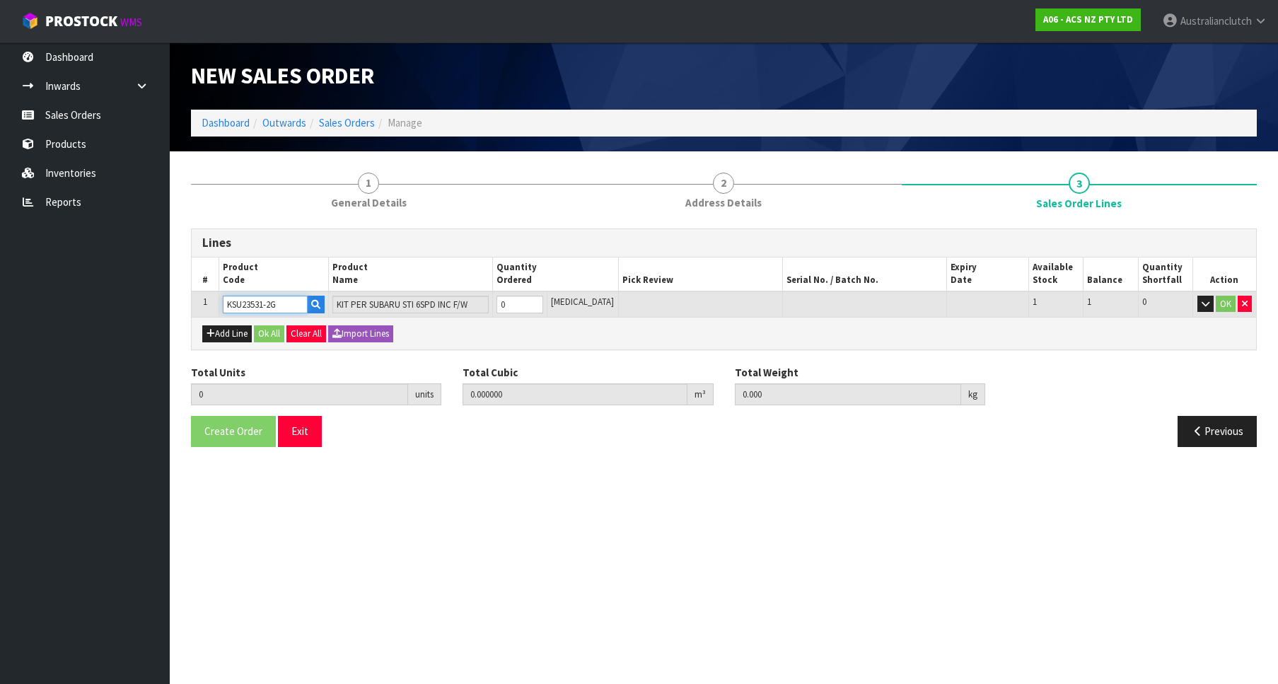
type input "KSU23531-2G"
click at [543, 297] on input "0" at bounding box center [519, 305] width 47 height 18
type input "1"
type input "0.01672"
type input "15.6"
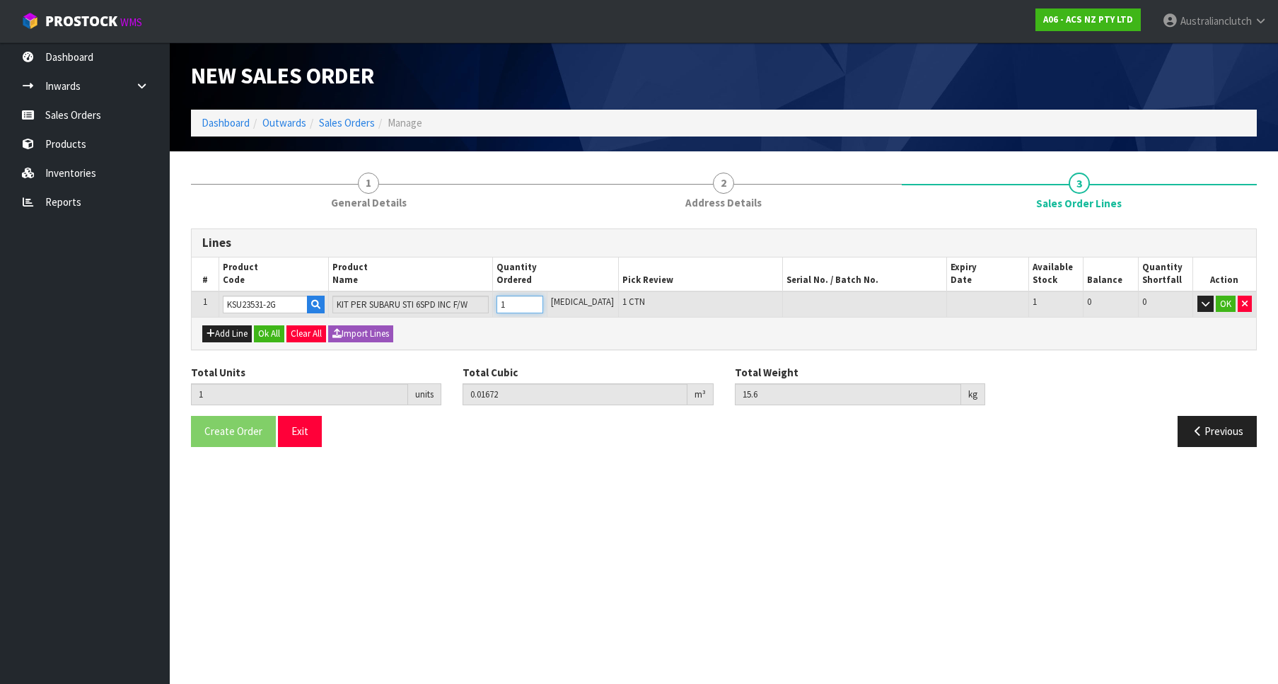
type input "1"
click at [543, 299] on input "1" at bounding box center [519, 305] width 47 height 18
click at [1223, 310] on button "OK" at bounding box center [1225, 304] width 20 height 17
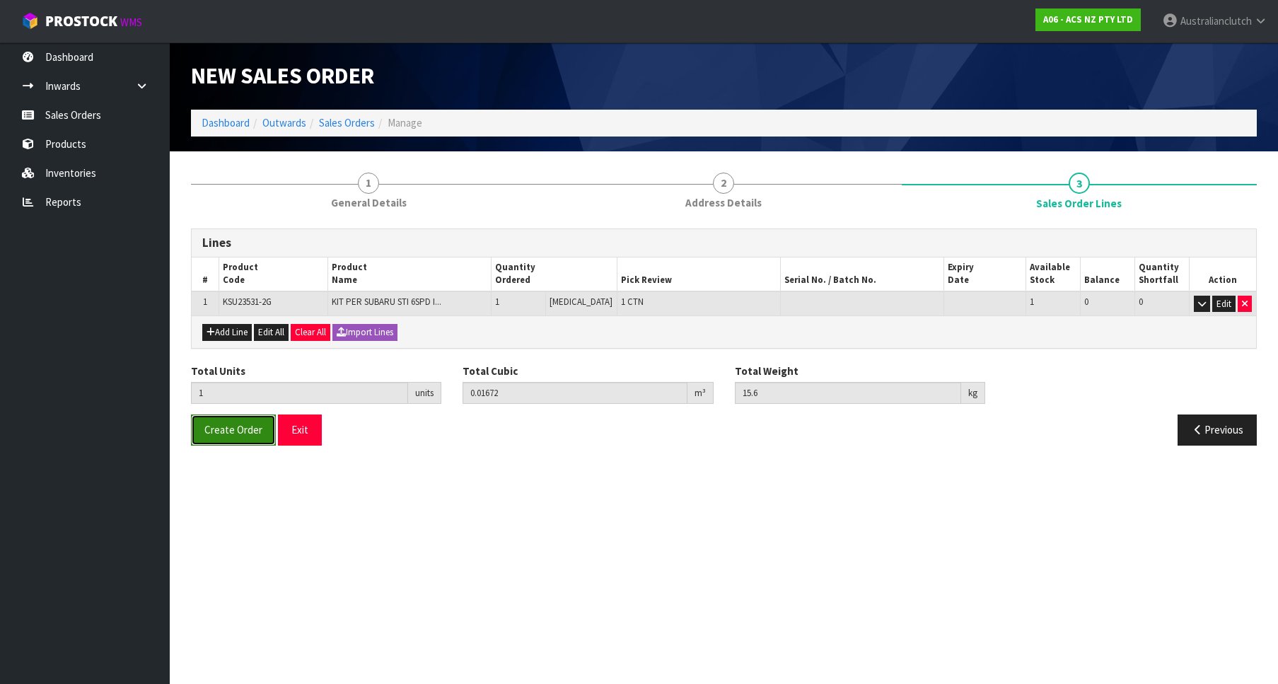
click at [257, 434] on span "Create Order" at bounding box center [233, 429] width 58 height 13
